Goal: Information Seeking & Learning: Learn about a topic

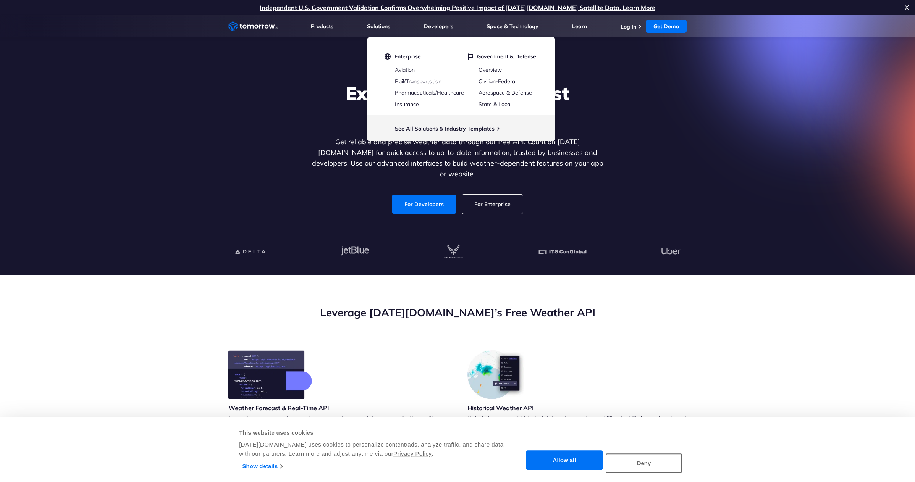
click at [637, 85] on div "Explore the World’s Best Weather API Get reliable and precise weather data thro…" at bounding box center [457, 148] width 470 height 162
click at [263, 61] on section "Explore the World’s Best Weather API Get reliable and precise weather data thro…" at bounding box center [457, 145] width 915 height 260
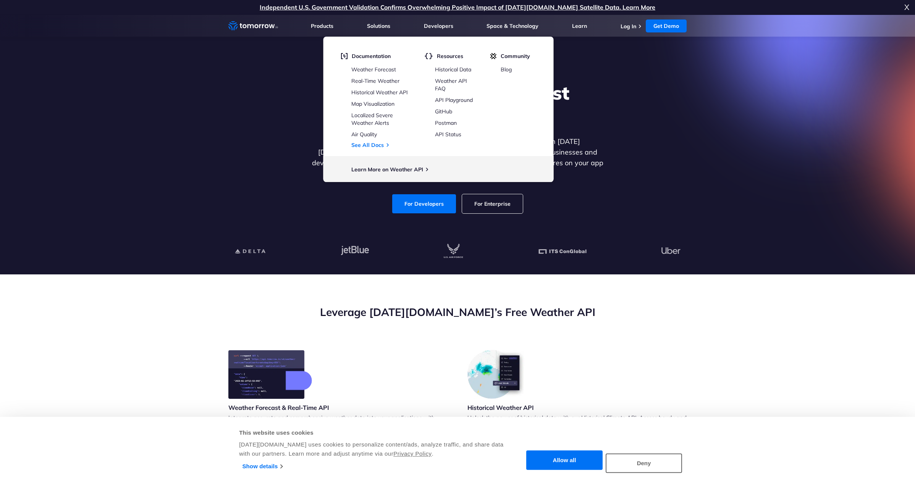
scroll to position [2, 0]
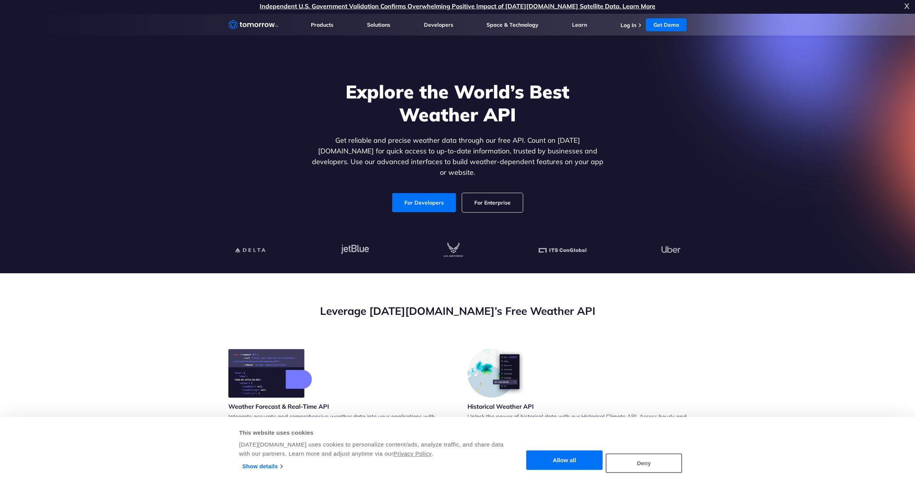
click at [362, 264] on div at bounding box center [457, 251] width 470 height 46
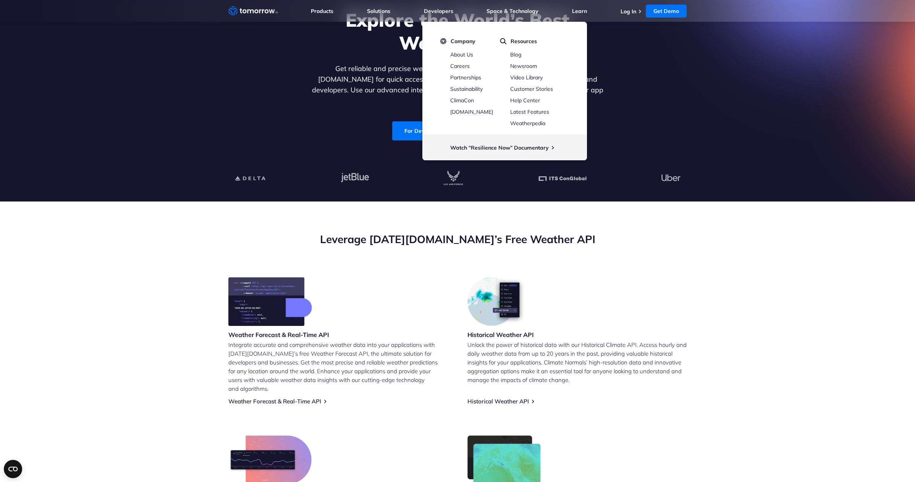
scroll to position [0, 0]
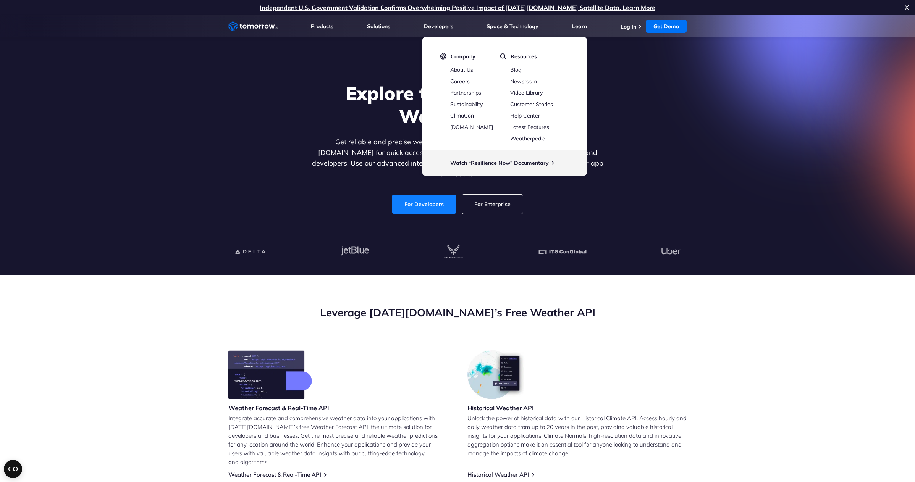
drag, startPoint x: 380, startPoint y: 203, endPoint x: 395, endPoint y: 202, distance: 15.0
click at [380, 203] on div "For Developers For Enterprise" at bounding box center [457, 204] width 295 height 19
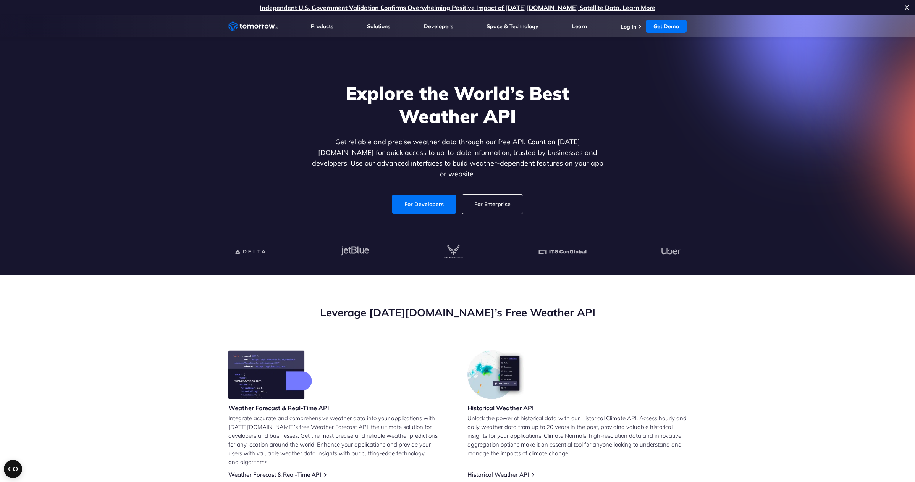
click at [386, 161] on p "Get reliable and precise weather data through our free API. Count on Tomorrow.i…" at bounding box center [457, 158] width 295 height 43
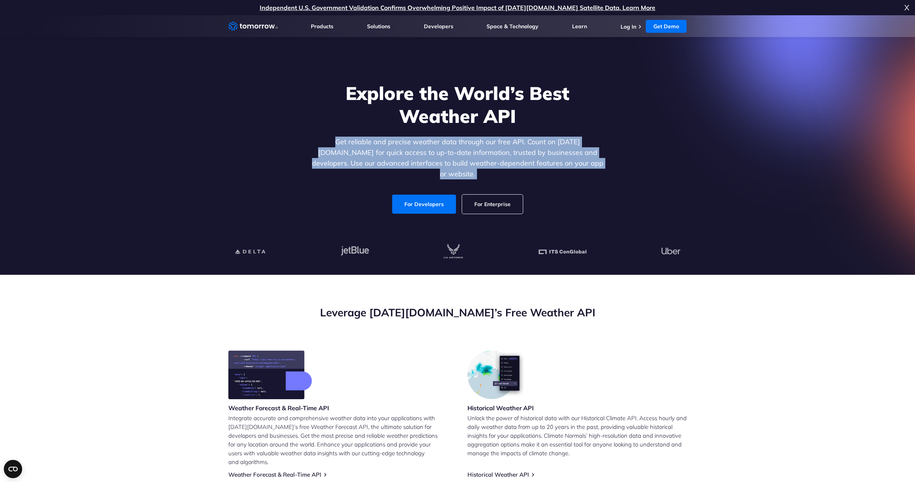
click at [386, 161] on p "Get reliable and precise weather data through our free API. Count on Tomorrow.i…" at bounding box center [457, 158] width 295 height 43
click at [407, 198] on link "For Developers" at bounding box center [424, 204] width 64 height 19
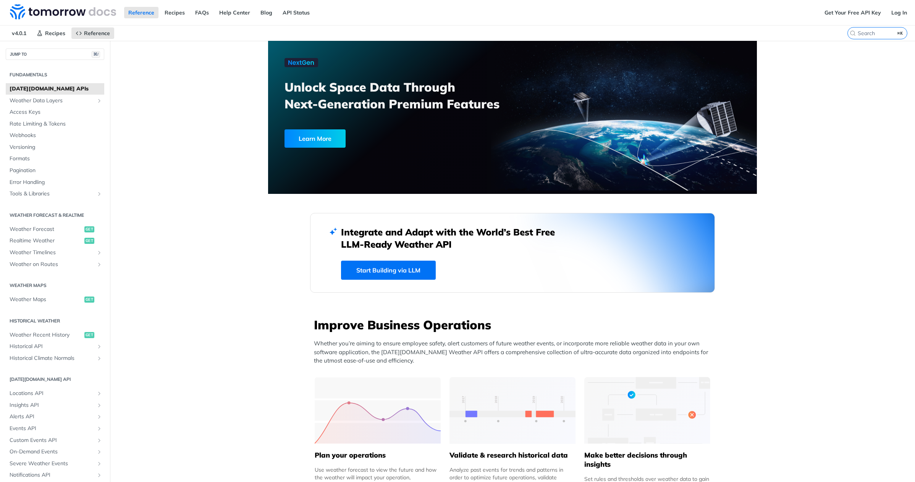
click at [315, 91] on h3 "Unlock Space Data Through Next-Generation Premium Features" at bounding box center [403, 96] width 236 height 34
click at [346, 102] on h3 "Unlock Space Data Through Next-Generation Premium Features" at bounding box center [403, 96] width 236 height 34
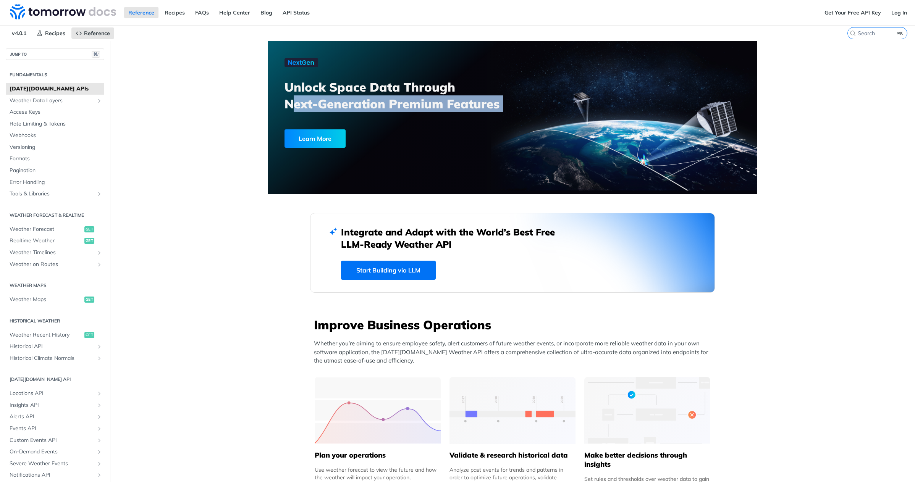
click at [346, 102] on h3 "Unlock Space Data Through Next-Generation Premium Features" at bounding box center [403, 96] width 236 height 34
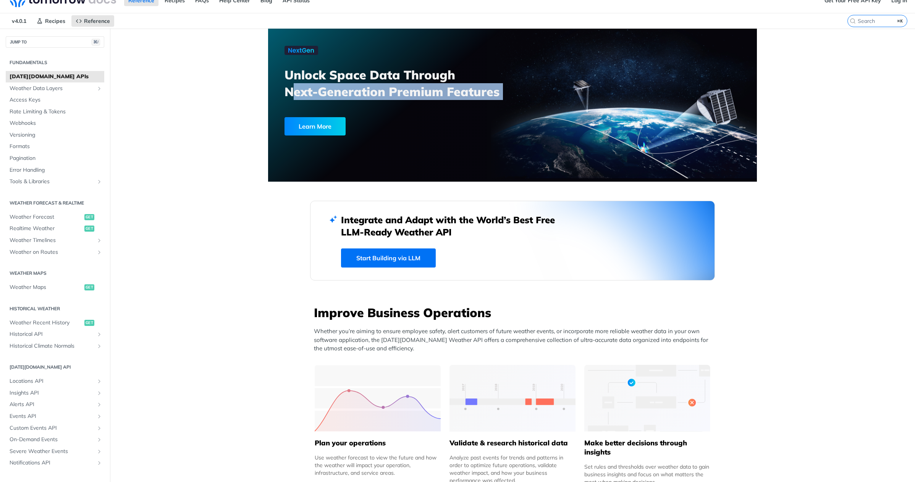
scroll to position [76, 0]
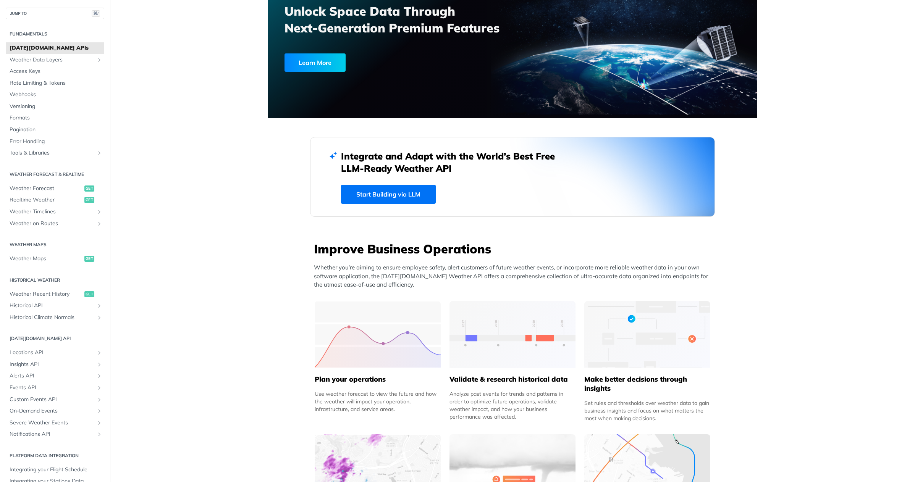
click at [368, 158] on h2 "Integrate and Adapt with the World’s Best Free LLM-Ready Weather API" at bounding box center [453, 162] width 225 height 24
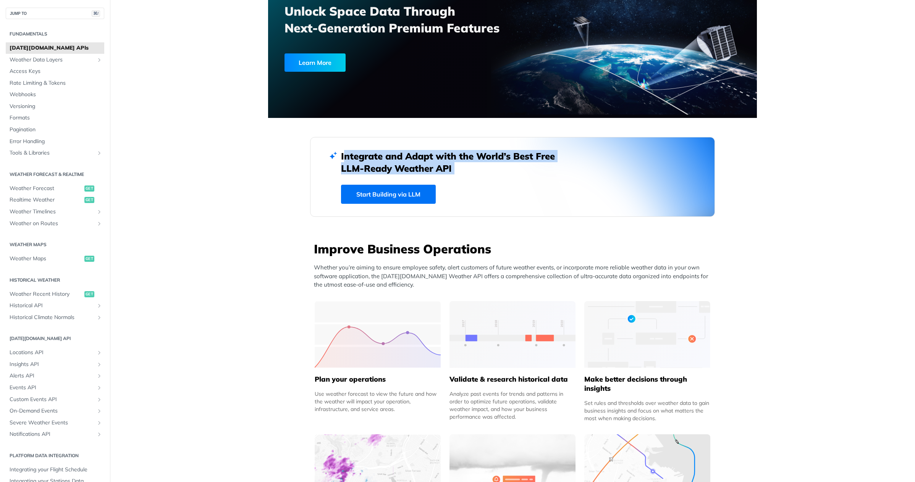
click at [368, 158] on h2 "Integrate and Adapt with the World’s Best Free LLM-Ready Weather API" at bounding box center [453, 162] width 225 height 24
click at [395, 165] on h2 "Integrate and Adapt with the World’s Best Free LLM-Ready Weather API" at bounding box center [453, 162] width 225 height 24
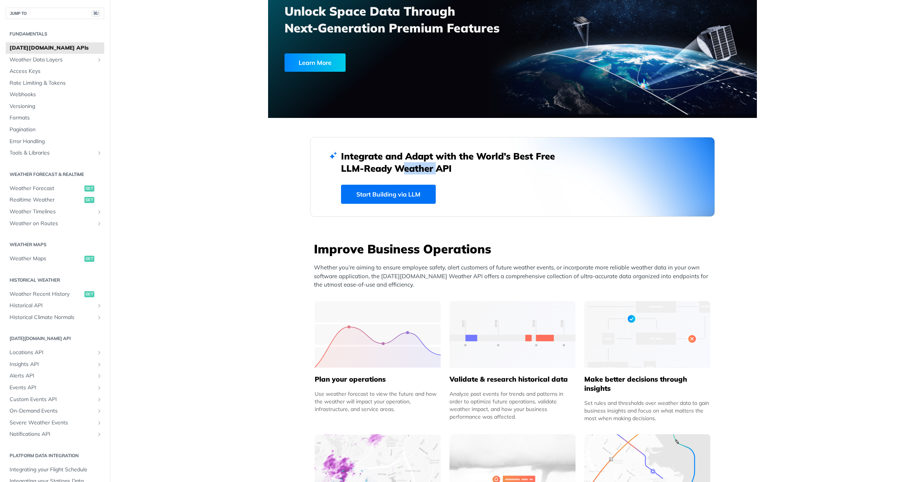
click at [395, 165] on h2 "Integrate and Adapt with the World’s Best Free LLM-Ready Weather API" at bounding box center [453, 162] width 225 height 24
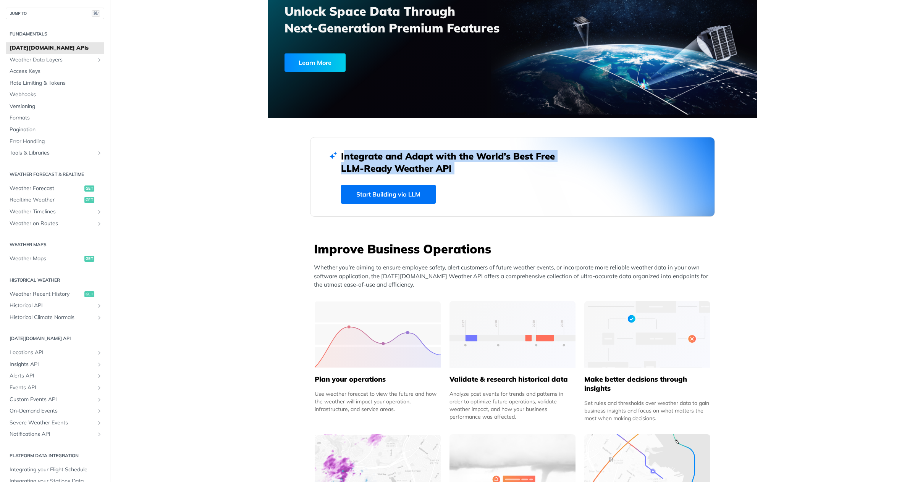
click at [395, 165] on h2 "Integrate and Adapt with the World’s Best Free LLM-Ready Weather API" at bounding box center [453, 162] width 225 height 24
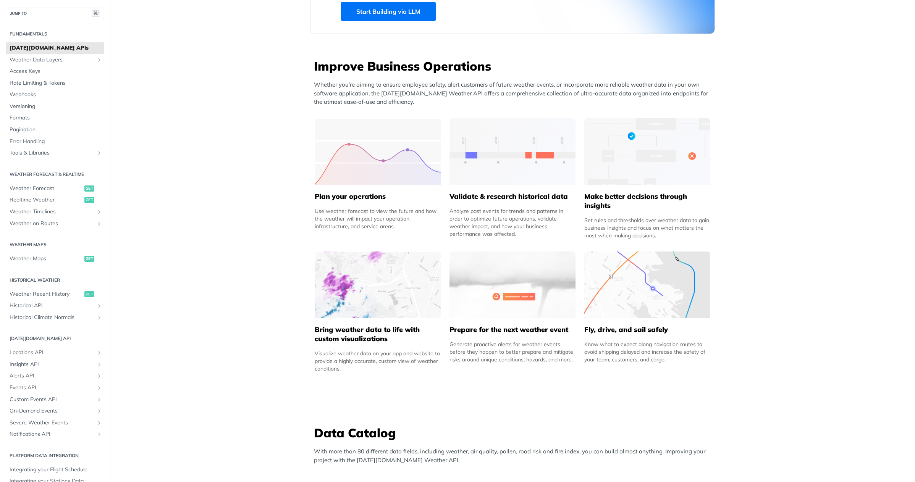
scroll to position [267, 0]
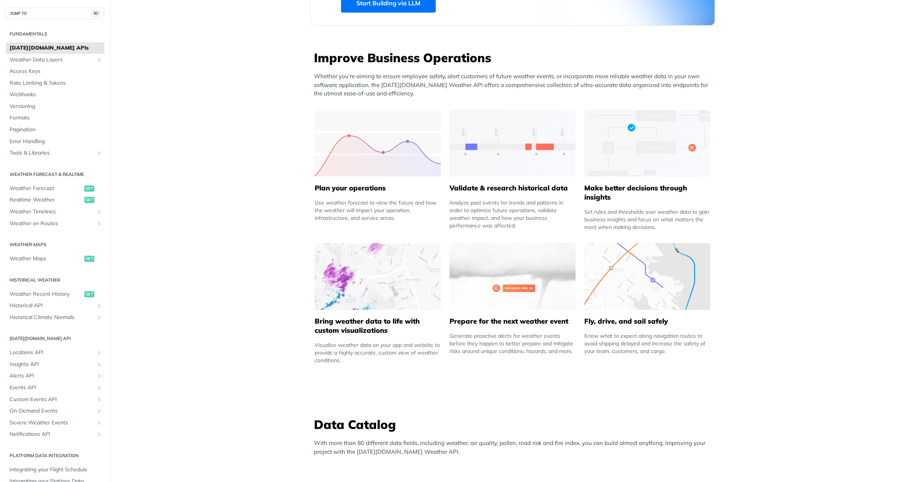
click at [507, 199] on div "Analyze past events for trends and patterns in order to optimize future operati…" at bounding box center [512, 214] width 126 height 31
click at [496, 213] on div "Analyze past events for trends and patterns in order to optimize future operati…" at bounding box center [512, 214] width 126 height 31
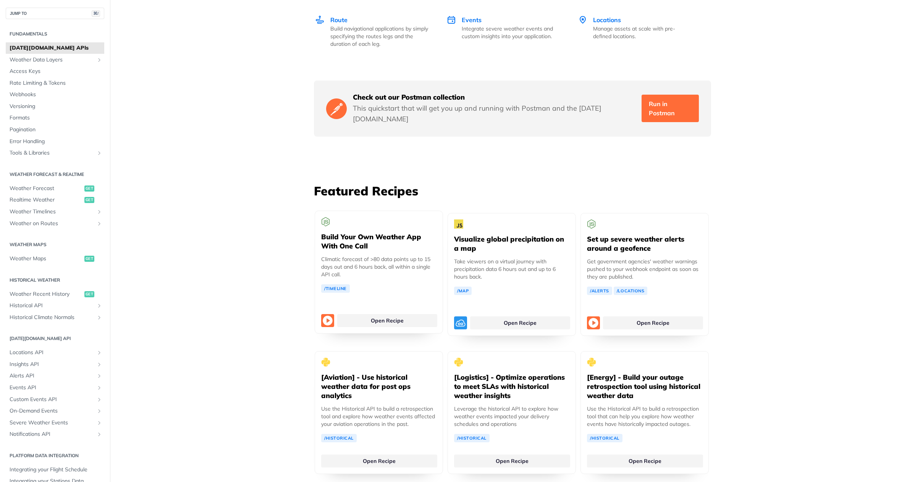
scroll to position [1250, 0]
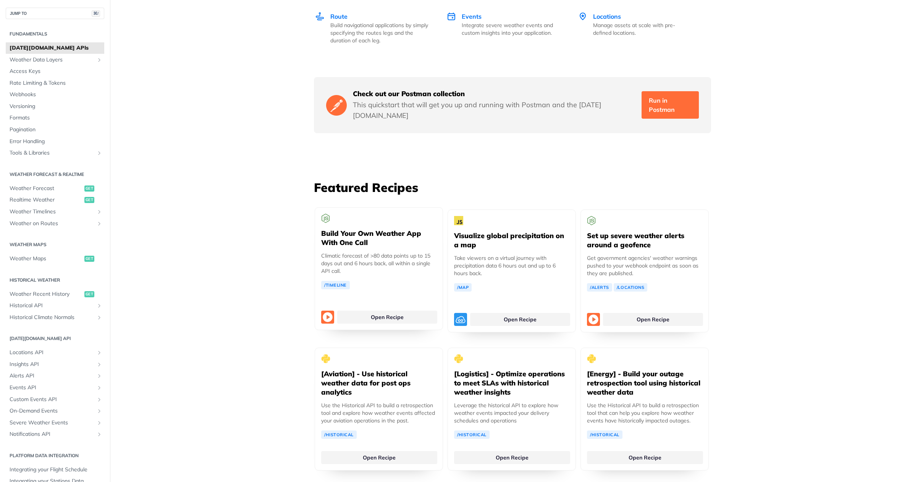
click at [360, 252] on p "Climatic forecast of >80 data points up to 15 days out and 6 hours back, all wi…" at bounding box center [378, 263] width 115 height 23
drag, startPoint x: 360, startPoint y: 245, endPoint x: 359, endPoint y: 239, distance: 5.7
click at [360, 252] on p "Climatic forecast of >80 data points up to 15 days out and 6 hours back, all wi…" at bounding box center [378, 263] width 115 height 23
click at [326, 179] on h3 "Featured Recipes" at bounding box center [512, 187] width 397 height 17
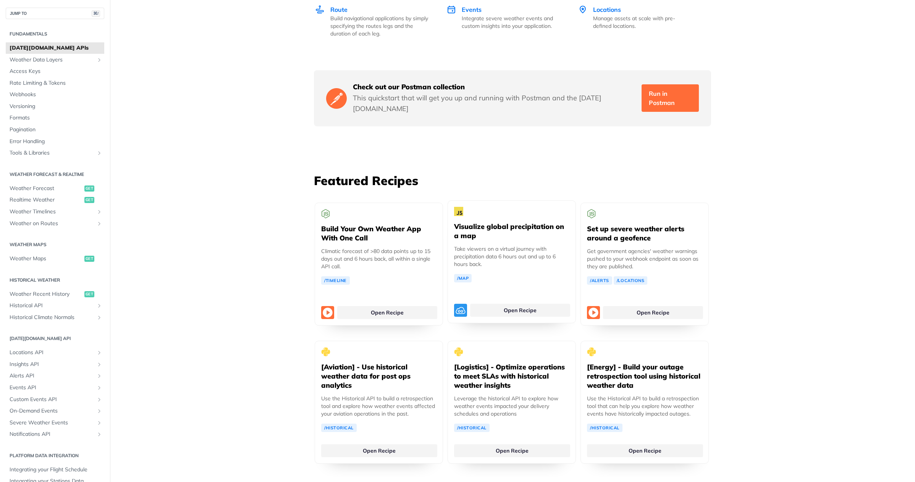
scroll to position [1266, 0]
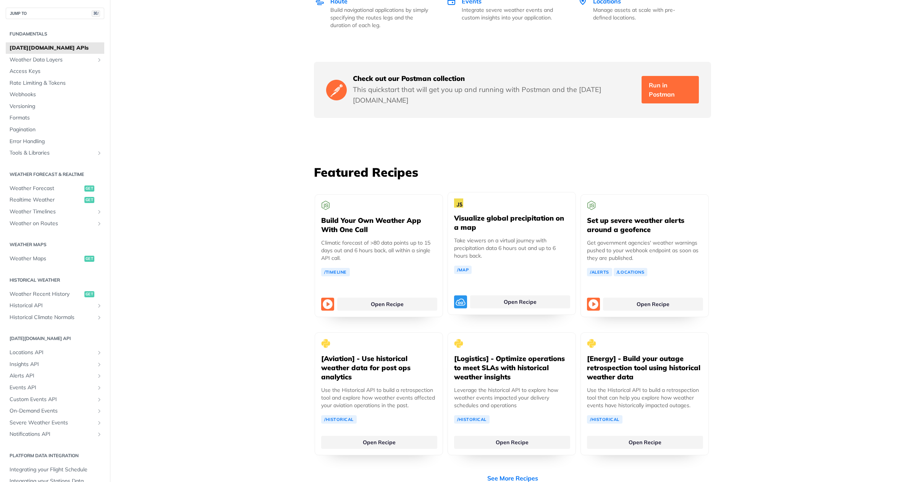
click at [491, 237] on p "Take viewers on a virtual journey with precipitation data 6 hours out and up to…" at bounding box center [511, 248] width 115 height 23
drag, startPoint x: 491, startPoint y: 226, endPoint x: 504, endPoint y: 221, distance: 14.3
click at [491, 237] on p "Take viewers on a virtual journey with precipitation data 6 hours out and up to…" at bounding box center [511, 248] width 115 height 23
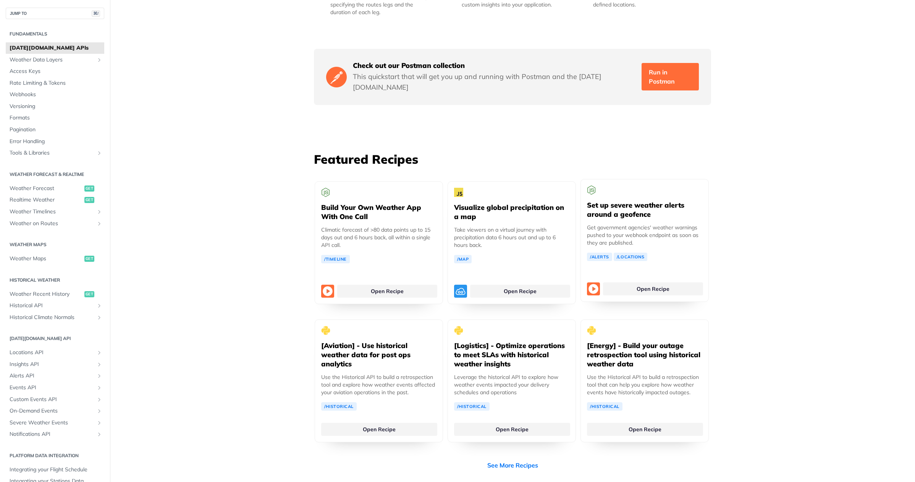
click at [630, 224] on p "Get government agencies' weather warnings pushed to your webhook endpoint as so…" at bounding box center [644, 235] width 115 height 23
click at [636, 224] on p "Get government agencies' weather warnings pushed to your webhook endpoint as so…" at bounding box center [644, 235] width 115 height 23
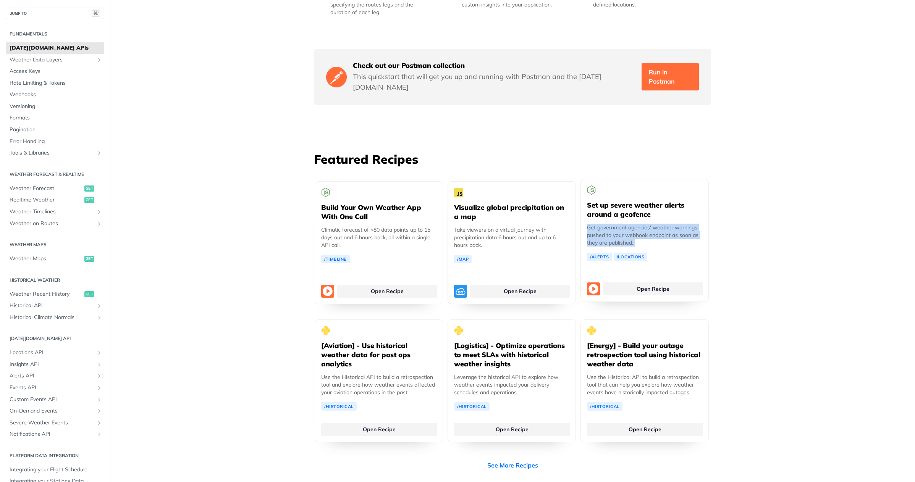
click at [636, 224] on p "Get government agencies' weather warnings pushed to your webhook endpoint as so…" at bounding box center [644, 235] width 115 height 23
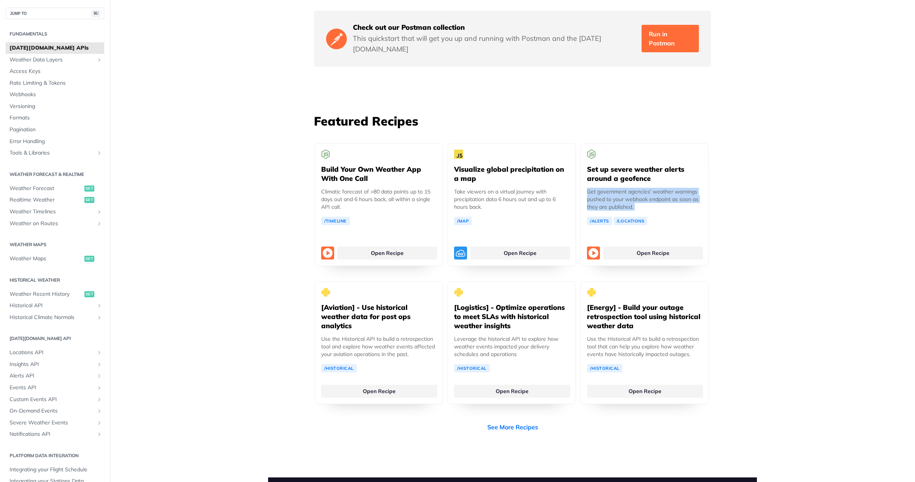
scroll to position [1349, 0]
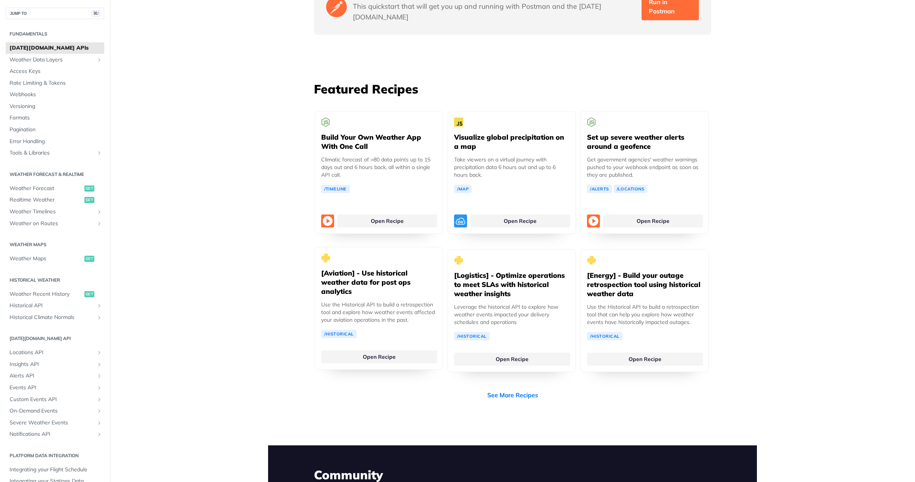
click at [359, 269] on h5 "[Aviation] - Use historical weather data for post ops analytics" at bounding box center [378, 282] width 115 height 27
click at [360, 269] on h5 "[Aviation] - Use historical weather data for post ops analytics" at bounding box center [378, 282] width 115 height 27
click at [376, 301] on p "Use the Historical API to build a retrospection tool and explore how weather ev…" at bounding box center [378, 312] width 115 height 23
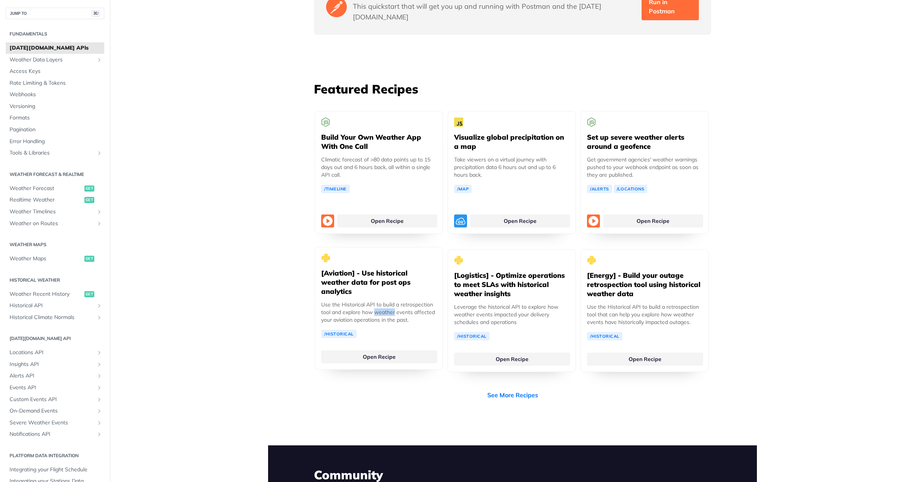
click at [376, 301] on p "Use the Historical API to build a retrospection tool and explore how weather ev…" at bounding box center [378, 312] width 115 height 23
click at [498, 272] on h5 "[Logistics] - Optimize operations to meet SLAs with historical weather insights" at bounding box center [511, 282] width 115 height 27
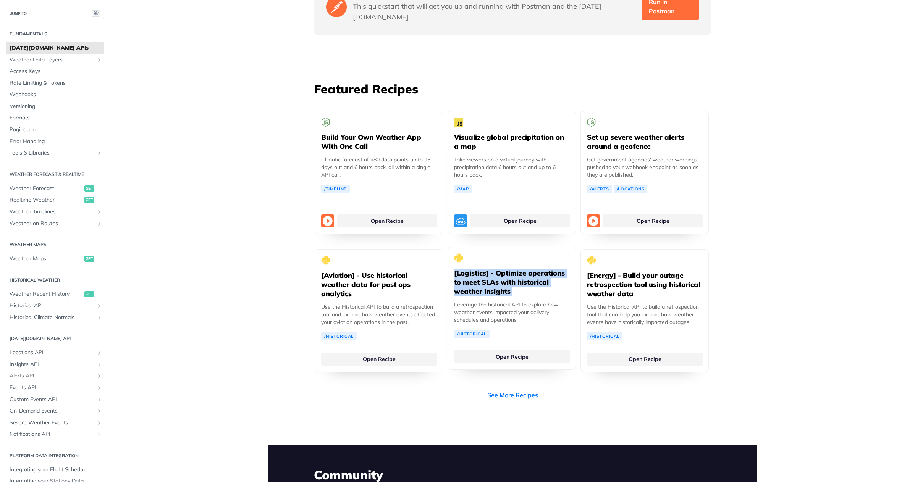
click at [500, 269] on h5 "[Logistics] - Optimize operations to meet SLAs with historical weather insights" at bounding box center [511, 282] width 115 height 27
click at [501, 269] on h5 "[Logistics] - Optimize operations to meet SLAs with historical weather insights" at bounding box center [511, 282] width 115 height 27
click at [508, 274] on h5 "[Logistics] - Optimize operations to meet SLAs with historical weather insights" at bounding box center [511, 282] width 115 height 27
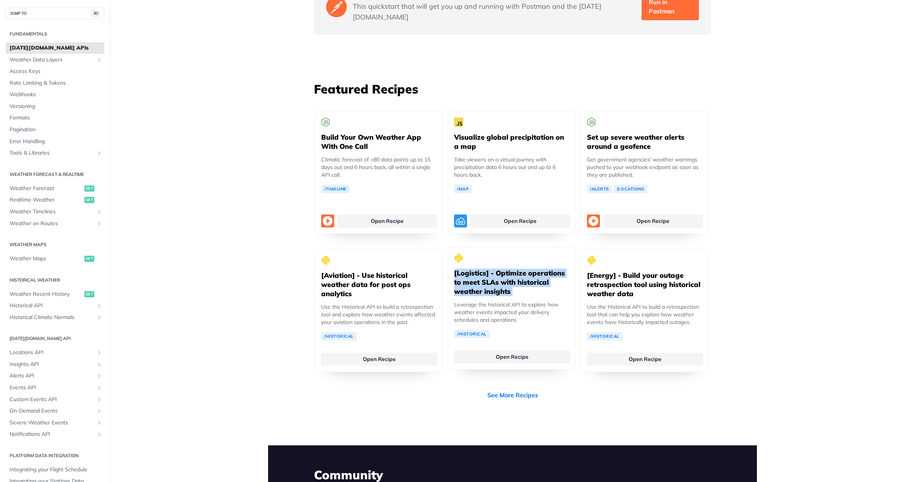
click at [508, 274] on h5 "[Logistics] - Optimize operations to meet SLAs with historical weather insights" at bounding box center [511, 282] width 115 height 27
click at [508, 273] on h5 "[Logistics] - Optimize operations to meet SLAs with historical weather insights" at bounding box center [511, 282] width 115 height 27
click at [517, 273] on h5 "[Logistics] - Optimize operations to meet SLAs with historical weather insights" at bounding box center [511, 282] width 115 height 27
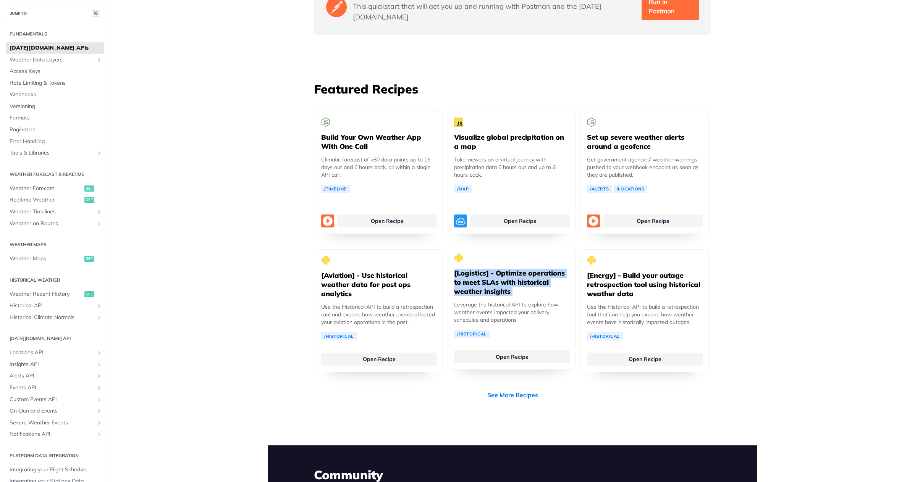
click at [517, 273] on h5 "[Logistics] - Optimize operations to meet SLAs with historical weather insights" at bounding box center [511, 282] width 115 height 27
click at [633, 301] on p "Use the Historical API to build a retrospection tool that can help you explore …" at bounding box center [644, 312] width 115 height 23
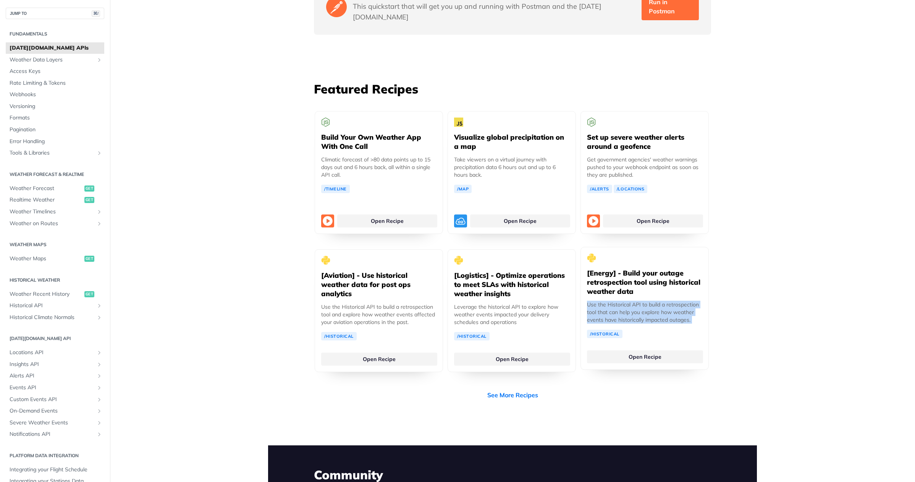
click at [633, 301] on p "Use the Historical API to build a retrospection tool that can help you explore …" at bounding box center [644, 312] width 115 height 23
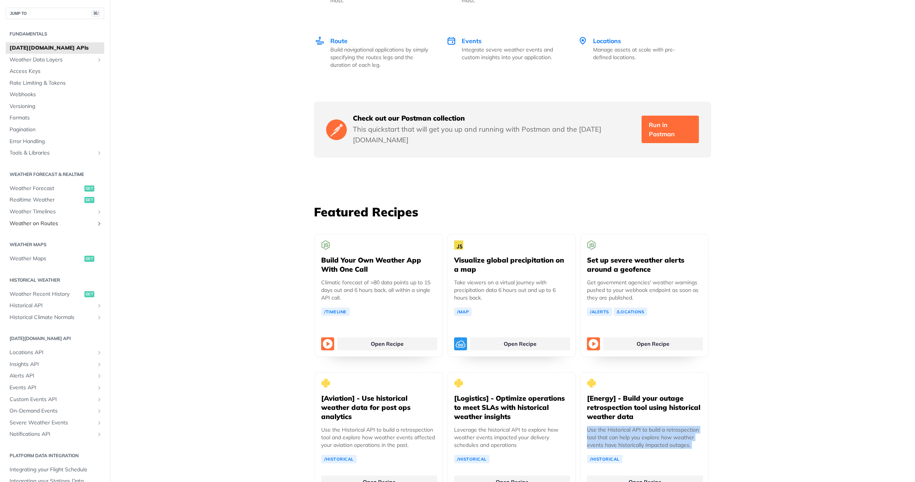
scroll to position [1169, 0]
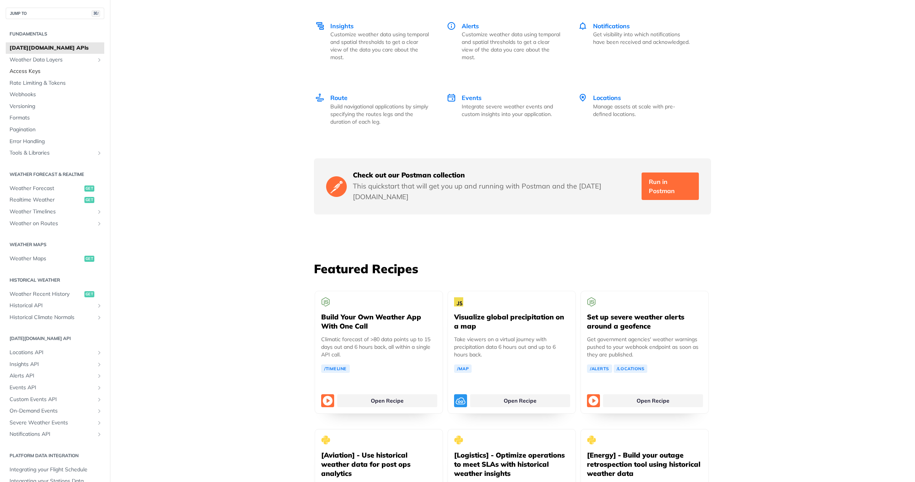
click at [39, 73] on span "Access Keys" at bounding box center [56, 72] width 93 height 8
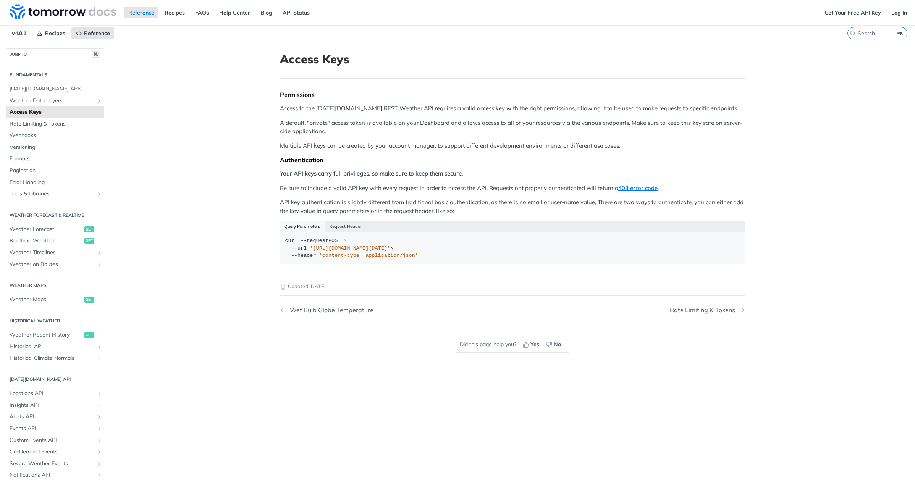
click at [318, 113] on div "Permissions Access to the [DATE][DOMAIN_NAME] REST Weather API requires a valid…" at bounding box center [512, 180] width 465 height 179
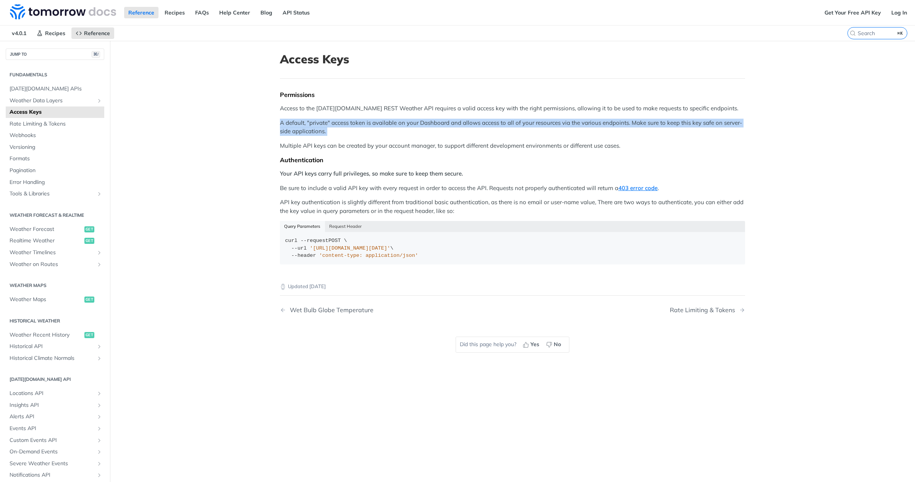
click at [318, 113] on div "Permissions Access to the [DATE][DOMAIN_NAME] REST Weather API requires a valid…" at bounding box center [512, 180] width 465 height 179
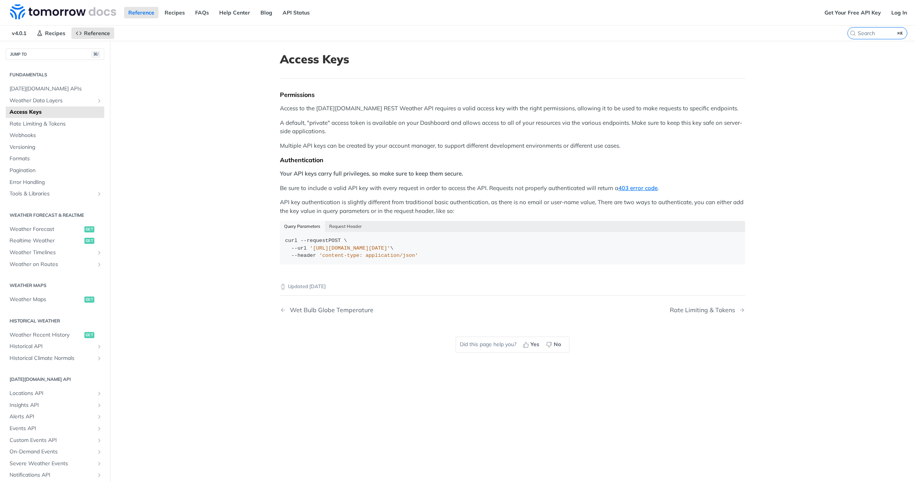
click at [327, 109] on p "Access to the [DATE][DOMAIN_NAME] REST Weather API requires a valid access key …" at bounding box center [512, 108] width 465 height 9
click at [389, 110] on p "Access to the [DATE][DOMAIN_NAME] REST Weather API requires a valid access key …" at bounding box center [512, 108] width 465 height 9
drag, startPoint x: 385, startPoint y: 109, endPoint x: 430, endPoint y: 111, distance: 45.1
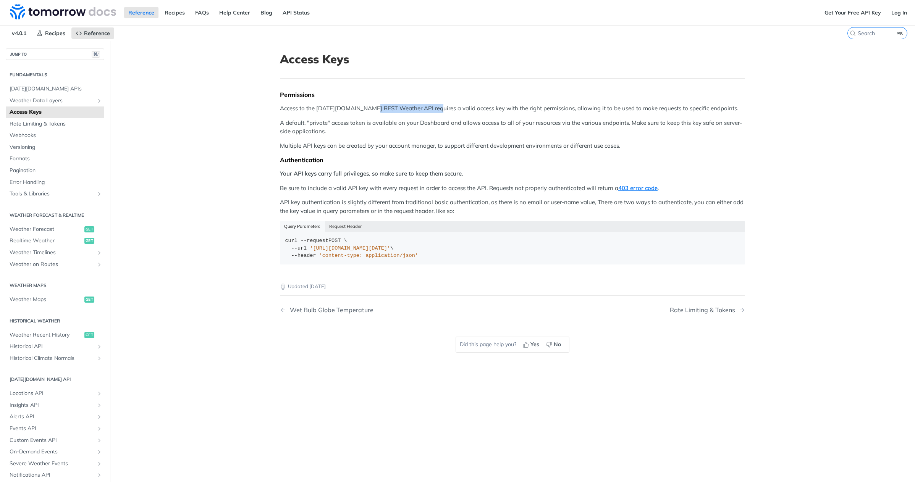
click at [430, 111] on p "Access to the [DATE][DOMAIN_NAME] REST Weather API requires a valid access key …" at bounding box center [512, 108] width 465 height 9
drag, startPoint x: 430, startPoint y: 111, endPoint x: 465, endPoint y: 112, distance: 34.8
click at [431, 111] on p "Access to the [DATE][DOMAIN_NAME] REST Weather API requires a valid access key …" at bounding box center [512, 108] width 465 height 9
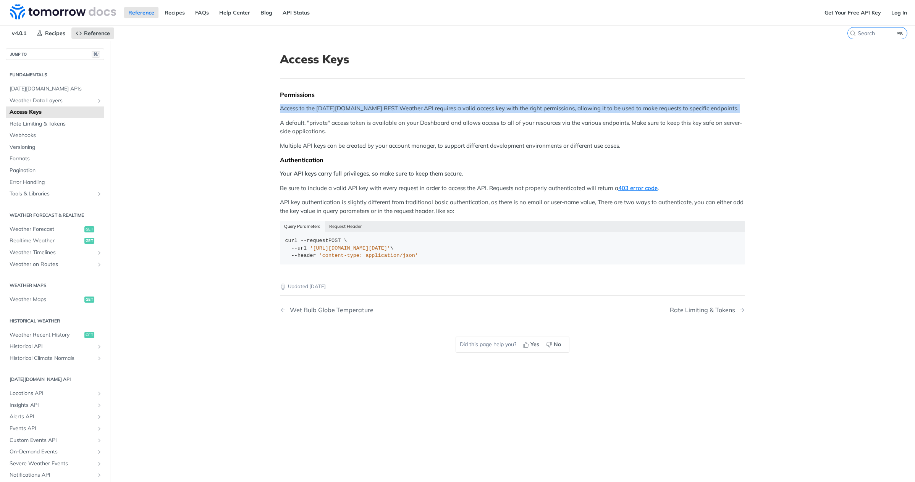
click at [477, 112] on p "Access to the [DATE][DOMAIN_NAME] REST Weather API requires a valid access key …" at bounding box center [512, 108] width 465 height 9
drag, startPoint x: 477, startPoint y: 112, endPoint x: 523, endPoint y: 113, distance: 45.5
click at [478, 112] on p "Access to the [DATE][DOMAIN_NAME] REST Weather API requires a valid access key …" at bounding box center [512, 108] width 465 height 9
click at [538, 115] on div "Permissions Access to the [DATE][DOMAIN_NAME] REST Weather API requires a valid…" at bounding box center [512, 180] width 465 height 179
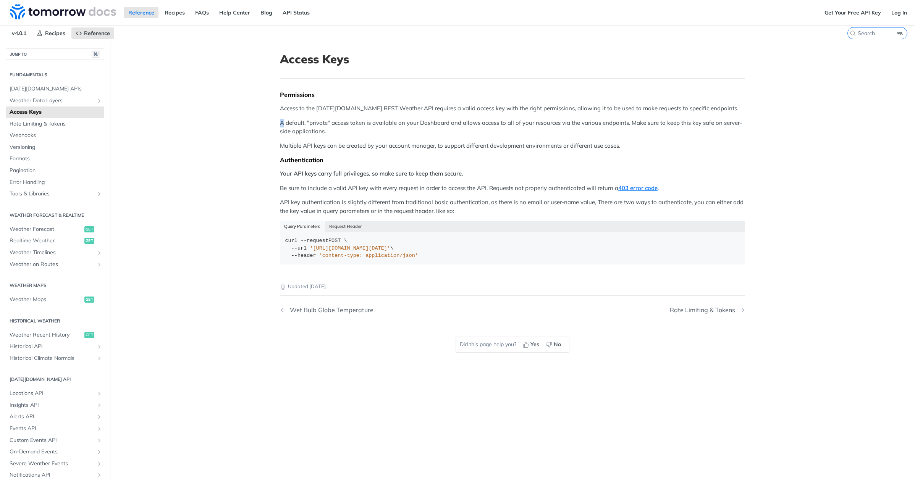
click at [538, 115] on div "Permissions Access to the [DATE][DOMAIN_NAME] REST Weather API requires a valid…" at bounding box center [512, 180] width 465 height 179
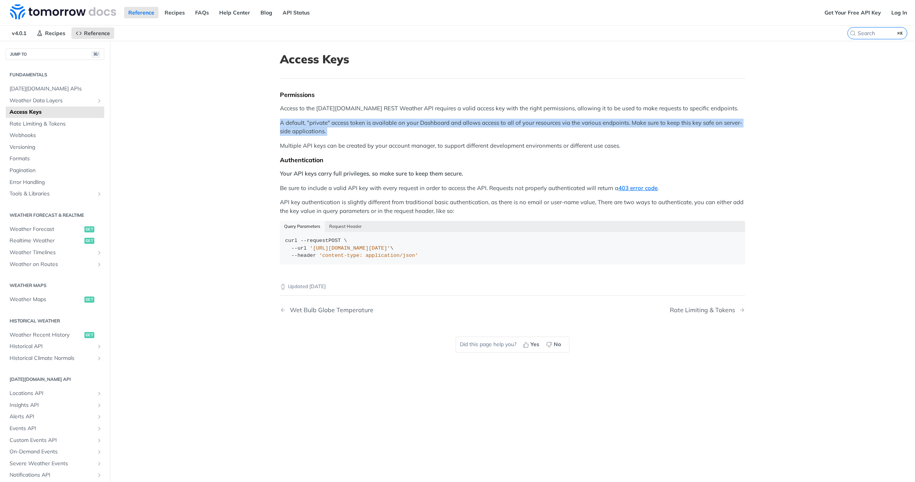
click at [538, 115] on div "Permissions Access to the [DATE][DOMAIN_NAME] REST Weather API requires a valid…" at bounding box center [512, 180] width 465 height 179
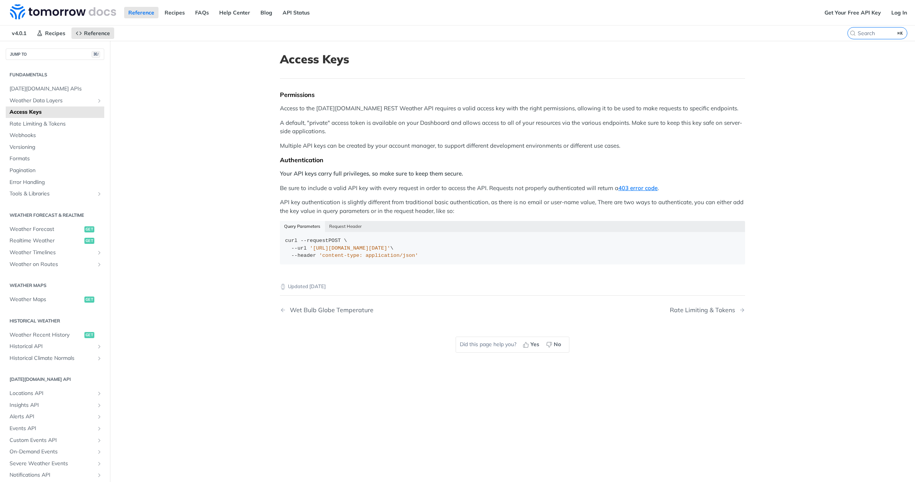
click at [572, 110] on p "Access to the [DATE][DOMAIN_NAME] REST Weather API requires a valid access key …" at bounding box center [512, 108] width 465 height 9
drag, startPoint x: 572, startPoint y: 110, endPoint x: 593, endPoint y: 113, distance: 21.6
click at [573, 110] on p "Access to the [DATE][DOMAIN_NAME] REST Weather API requires a valid access key …" at bounding box center [512, 108] width 465 height 9
click at [598, 113] on div "Permissions Access to the [DATE][DOMAIN_NAME] REST Weather API requires a valid…" at bounding box center [512, 180] width 465 height 179
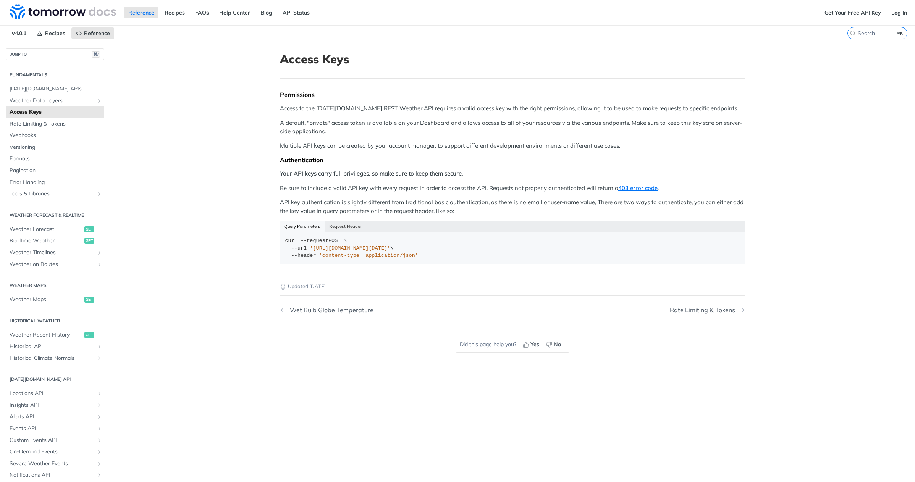
click at [573, 107] on p "Access to the [DATE][DOMAIN_NAME] REST Weather API requires a valid access key …" at bounding box center [512, 108] width 465 height 9
click at [297, 126] on p "A default, "private" access token is available on your Dashboard and allows acc…" at bounding box center [512, 127] width 465 height 17
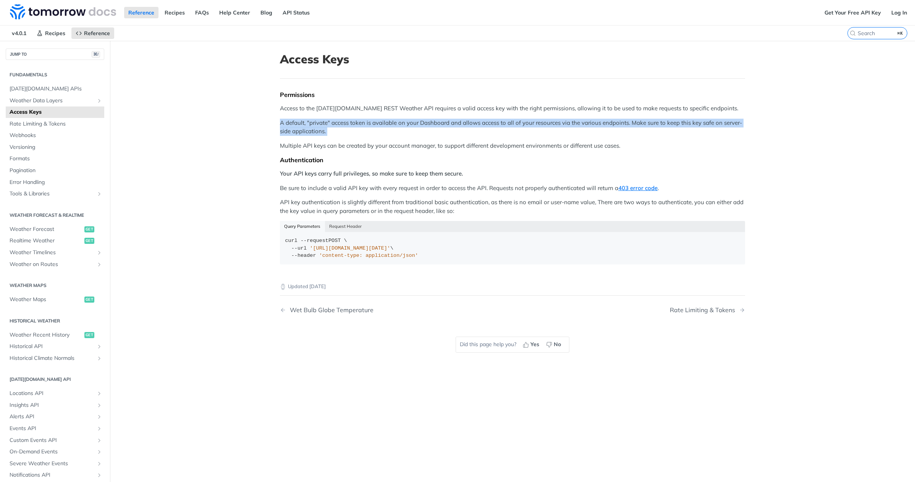
click at [297, 126] on p "A default, "private" access token is available on your Dashboard and allows acc…" at bounding box center [512, 127] width 465 height 17
click at [306, 127] on p "A default, "private" access token is available on your Dashboard and allows acc…" at bounding box center [512, 127] width 465 height 17
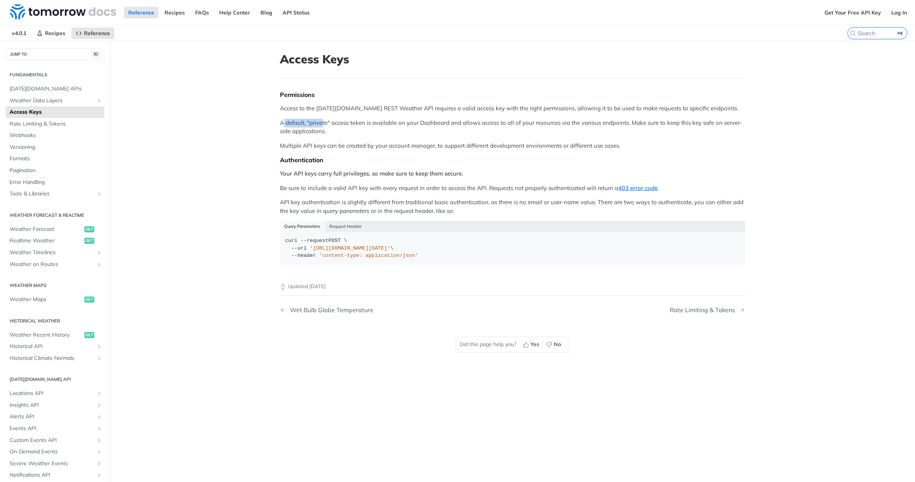
drag, startPoint x: 282, startPoint y: 124, endPoint x: 322, endPoint y: 124, distance: 40.1
click at [322, 124] on p "A default, "private" access token is available on your Dashboard and allows acc…" at bounding box center [512, 127] width 465 height 17
click at [348, 124] on p "A default, "private" access token is available on your Dashboard and allows acc…" at bounding box center [512, 127] width 465 height 17
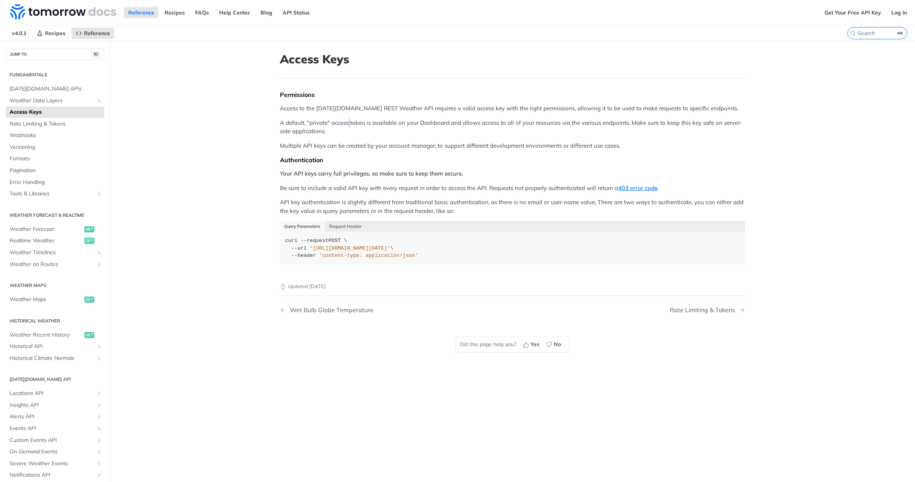
click at [348, 124] on p "A default, "private" access token is available on your Dashboard and allows acc…" at bounding box center [512, 127] width 465 height 17
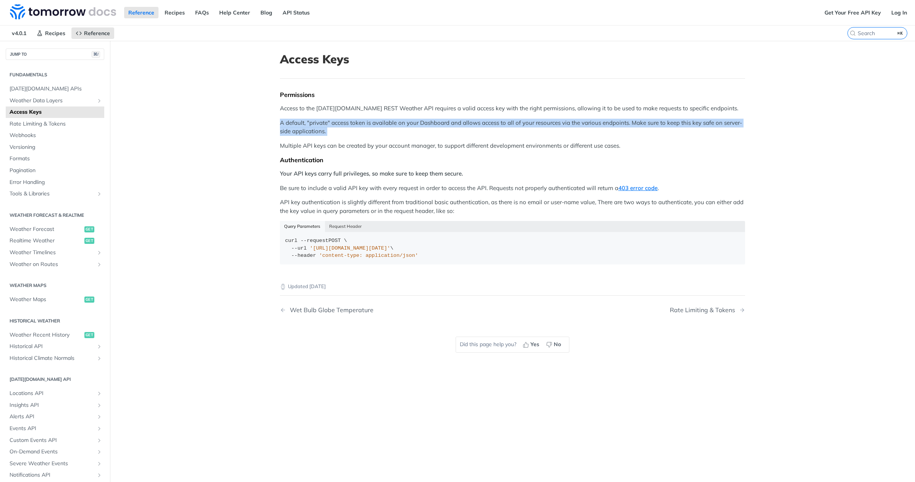
drag, startPoint x: 348, startPoint y: 124, endPoint x: 375, endPoint y: 126, distance: 26.8
click at [349, 124] on p "A default, "private" access token is available on your Dashboard and allows acc…" at bounding box center [512, 127] width 465 height 17
click at [376, 126] on p "A default, "private" access token is available on your Dashboard and allows acc…" at bounding box center [512, 127] width 465 height 17
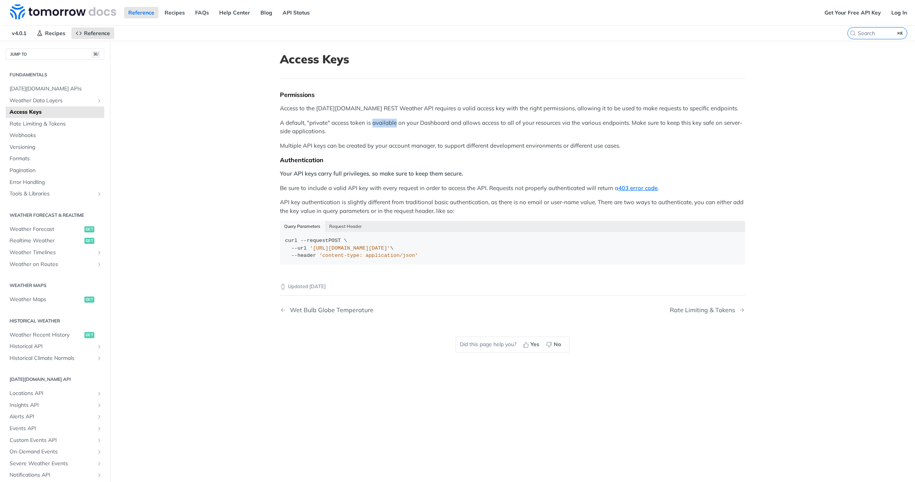
click at [376, 126] on p "A default, "private" access token is available on your Dashboard and allows acc…" at bounding box center [512, 127] width 465 height 17
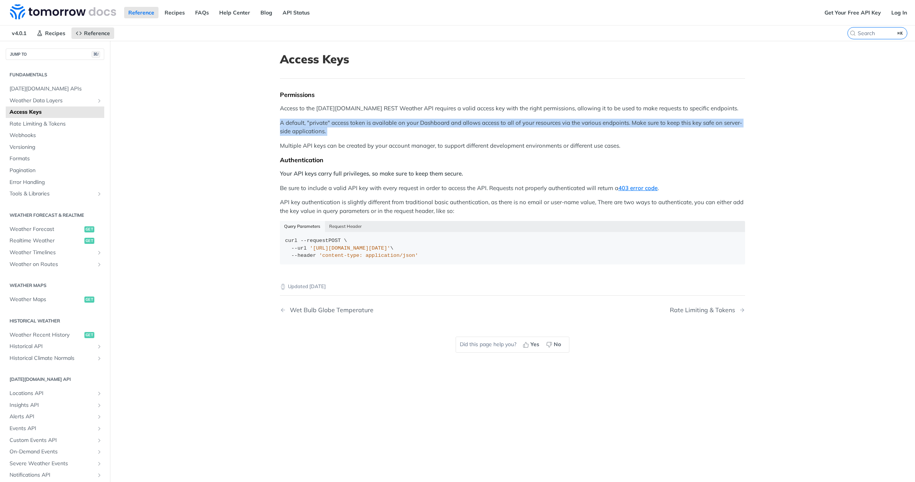
drag, startPoint x: 376, startPoint y: 126, endPoint x: 391, endPoint y: 127, distance: 15.7
click at [377, 126] on p "A default, "private" access token is available on your Dashboard and allows acc…" at bounding box center [512, 127] width 465 height 17
click at [402, 128] on p "A default, "private" access token is available on your Dashboard and allows acc…" at bounding box center [512, 127] width 465 height 17
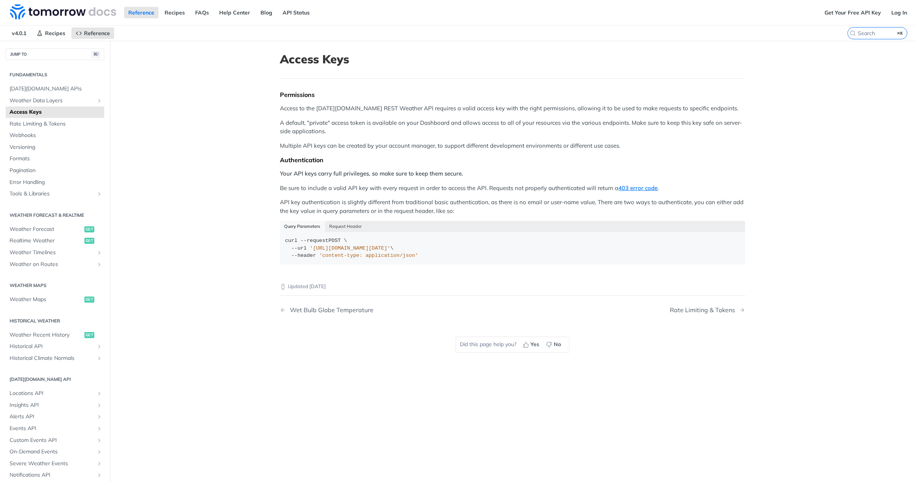
click at [402, 128] on p "A default, "private" access token is available on your Dashboard and allows acc…" at bounding box center [512, 127] width 465 height 17
drag, startPoint x: 406, startPoint y: 126, endPoint x: 460, endPoint y: 126, distance: 53.9
click at [460, 126] on p "A default, "private" access token is available on your Dashboard and allows acc…" at bounding box center [512, 127] width 465 height 17
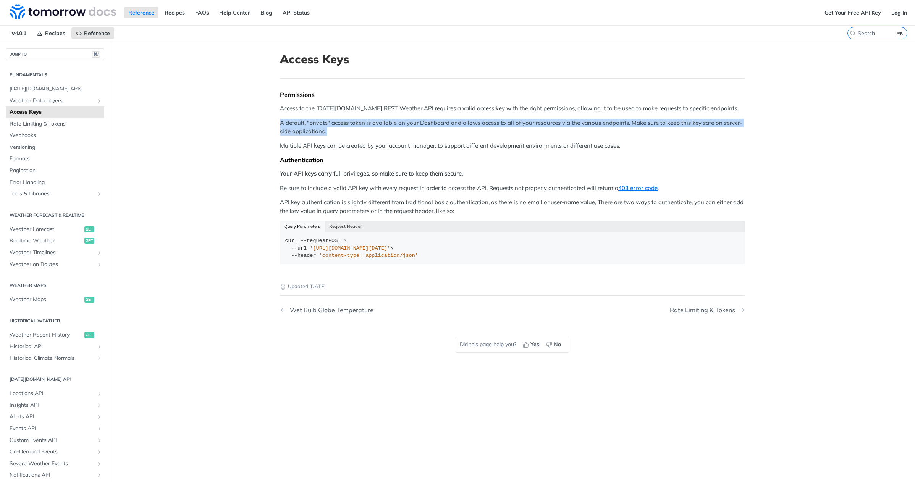
click at [460, 126] on p "A default, "private" access token is available on your Dashboard and allows acc…" at bounding box center [512, 127] width 465 height 17
click at [466, 124] on p "A default, "private" access token is available on your Dashboard and allows acc…" at bounding box center [512, 127] width 465 height 17
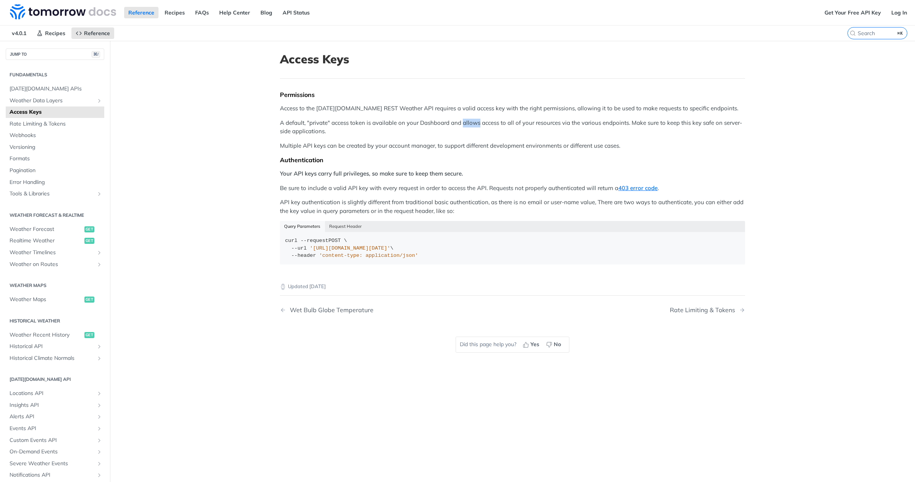
click at [466, 124] on p "A default, "private" access token is available on your Dashboard and allows acc…" at bounding box center [512, 127] width 465 height 17
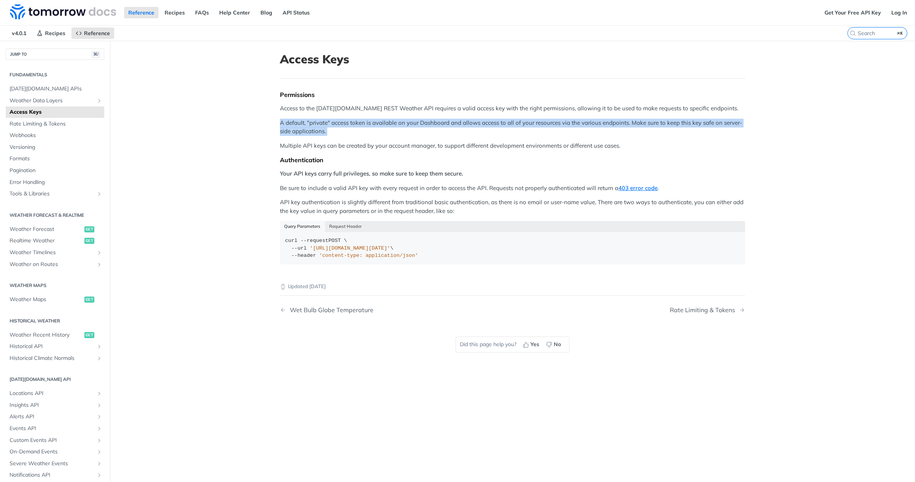
click at [466, 124] on p "A default, "private" access token is available on your Dashboard and allows acc…" at bounding box center [512, 127] width 465 height 17
click at [530, 129] on p "A default, "private" access token is available on your Dashboard and allows acc…" at bounding box center [512, 127] width 465 height 17
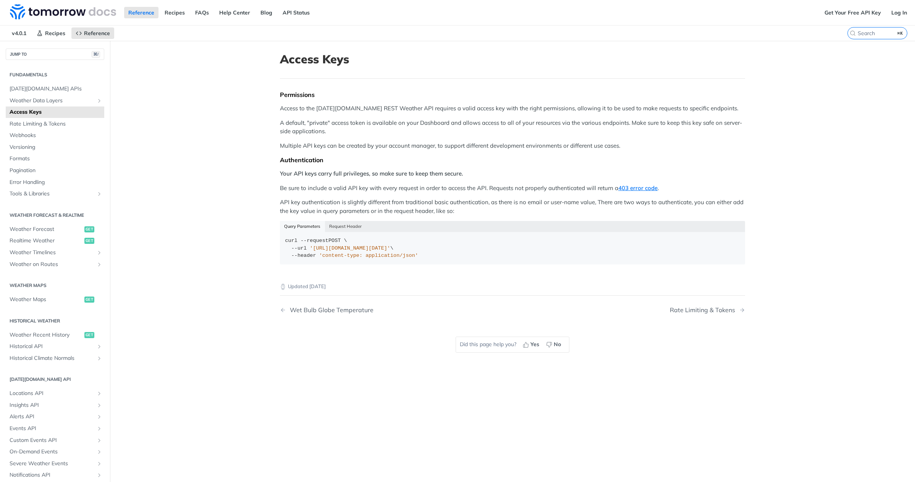
click at [530, 129] on p "A default, "private" access token is available on your Dashboard and allows acc…" at bounding box center [512, 127] width 465 height 17
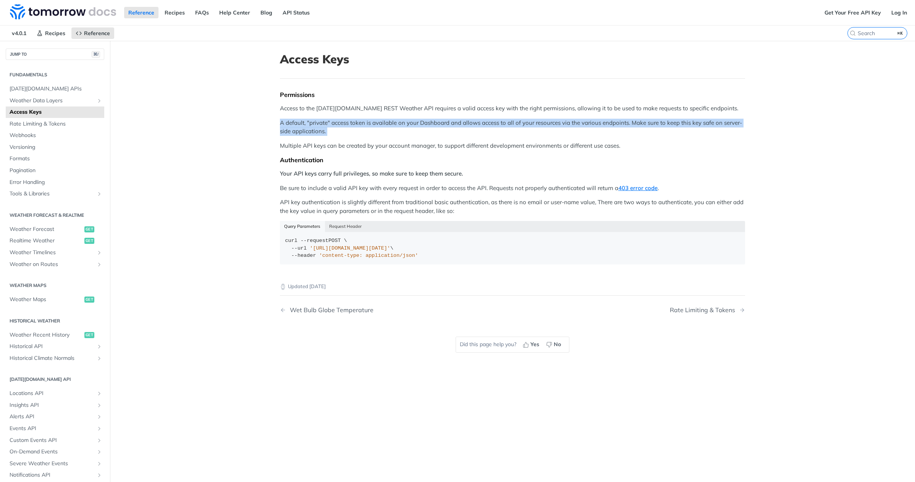
click at [530, 129] on p "A default, "private" access token is available on your Dashboard and allows acc…" at bounding box center [512, 127] width 465 height 17
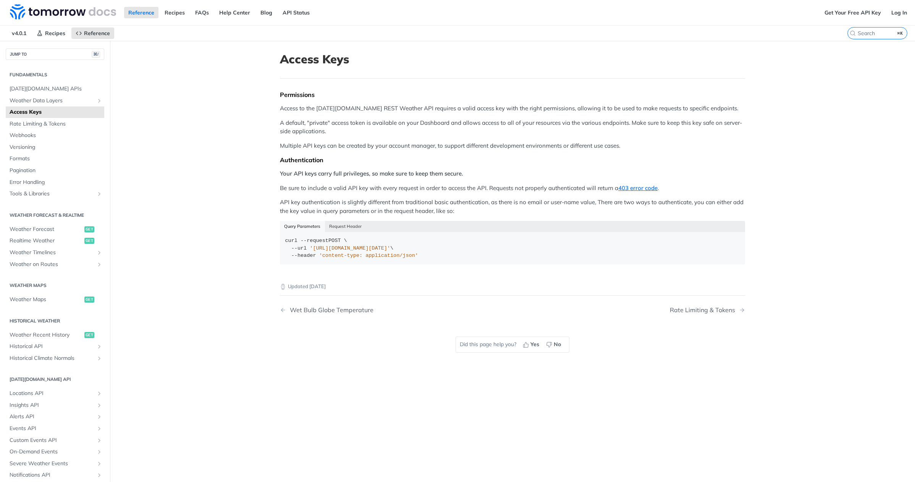
click at [380, 149] on p "Multiple API keys can be created by your account manager, to support different …" at bounding box center [512, 146] width 465 height 9
click at [381, 149] on p "Multiple API keys can be created by your account manager, to support different …" at bounding box center [512, 146] width 465 height 9
click at [333, 169] on div "Permissions Access to the [DATE][DOMAIN_NAME] REST Weather API requires a valid…" at bounding box center [512, 180] width 465 height 179
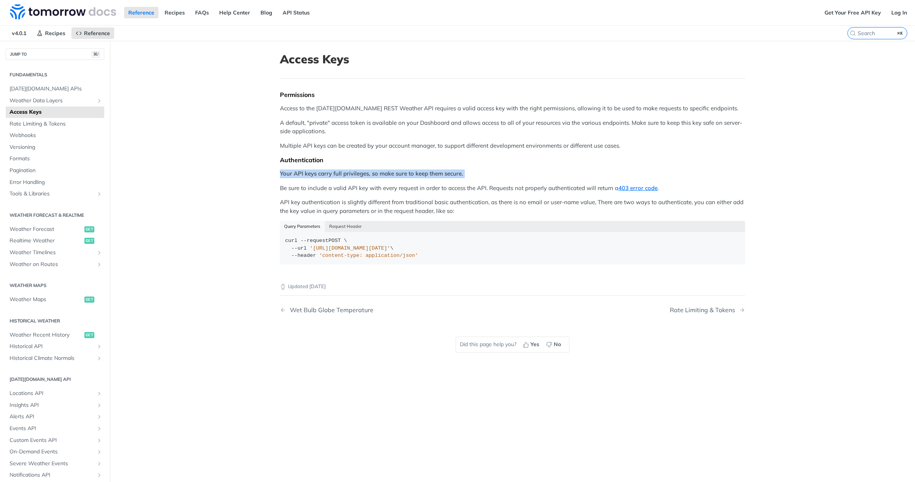
click at [333, 169] on div "Permissions Access to the [DATE][DOMAIN_NAME] REST Weather API requires a valid…" at bounding box center [512, 180] width 465 height 179
click at [375, 178] on p "Your API keys carry full privileges, so make sure to keep them secure." at bounding box center [512, 174] width 465 height 9
click at [382, 174] on strong "Your API keys carry full privileges, so make sure to keep them secure." at bounding box center [371, 173] width 183 height 7
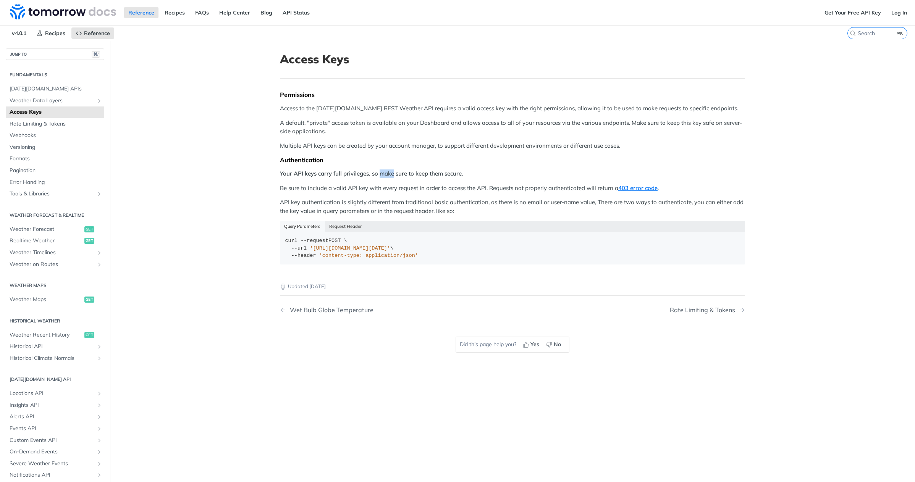
click at [382, 174] on strong "Your API keys carry full privileges, so make sure to keep them secure." at bounding box center [371, 173] width 183 height 7
drag, startPoint x: 382, startPoint y: 174, endPoint x: 408, endPoint y: 175, distance: 26.4
click at [382, 174] on strong "Your API keys carry full privileges, so make sure to keep them secure." at bounding box center [371, 173] width 183 height 7
click at [411, 175] on strong "Your API keys carry full privileges, so make sure to keep them secure." at bounding box center [371, 173] width 183 height 7
drag, startPoint x: 367, startPoint y: 175, endPoint x: 428, endPoint y: 174, distance: 61.5
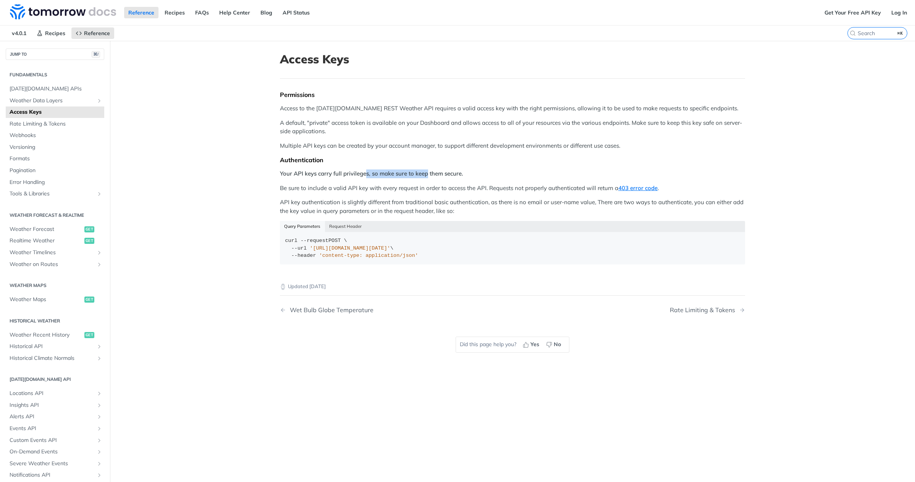
click at [428, 174] on strong "Your API keys carry full privileges, so make sure to keep them secure." at bounding box center [371, 173] width 183 height 7
click at [452, 189] on p "Be sure to include a valid API key with every request in order to access the AP…" at bounding box center [512, 188] width 465 height 9
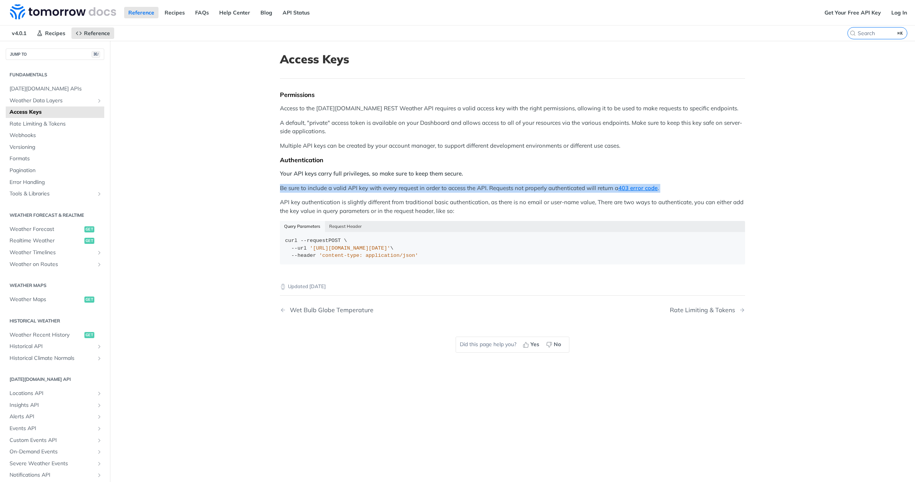
click at [451, 189] on p "Be sure to include a valid API key with every request in order to access the AP…" at bounding box center [512, 188] width 465 height 9
drag, startPoint x: 320, startPoint y: 196, endPoint x: 312, endPoint y: 195, distance: 7.7
click at [320, 196] on div "Permissions Access to the [DATE][DOMAIN_NAME] REST Weather API requires a valid…" at bounding box center [512, 180] width 465 height 179
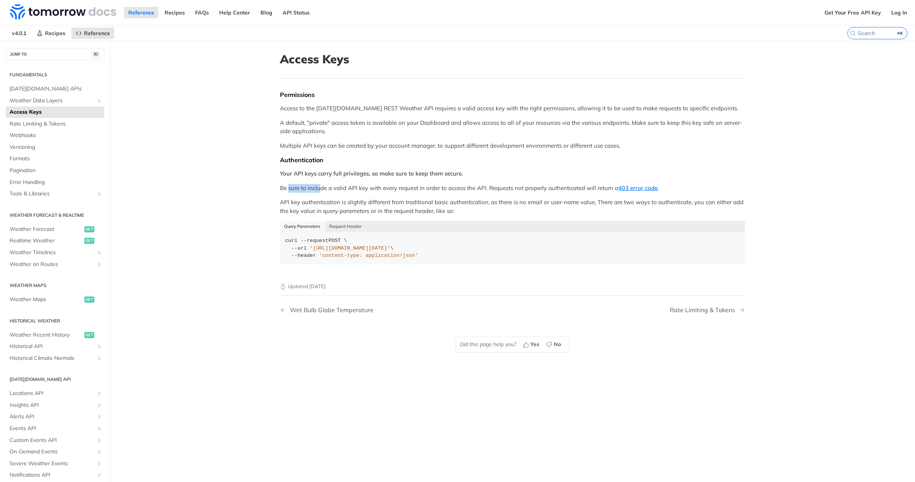
drag, startPoint x: 289, startPoint y: 191, endPoint x: 322, endPoint y: 189, distance: 32.5
click at [322, 189] on p "Be sure to include a valid API key with every request in order to access the AP…" at bounding box center [512, 188] width 465 height 9
click at [322, 190] on p "Be sure to include a valid API key with every request in order to access the AP…" at bounding box center [512, 188] width 465 height 9
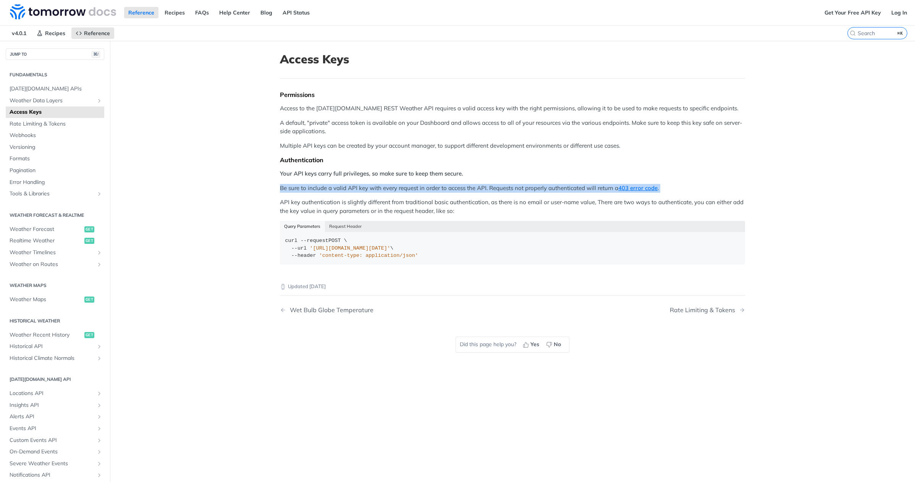
click at [322, 190] on p "Be sure to include a valid API key with every request in order to access the AP…" at bounding box center [512, 188] width 465 height 9
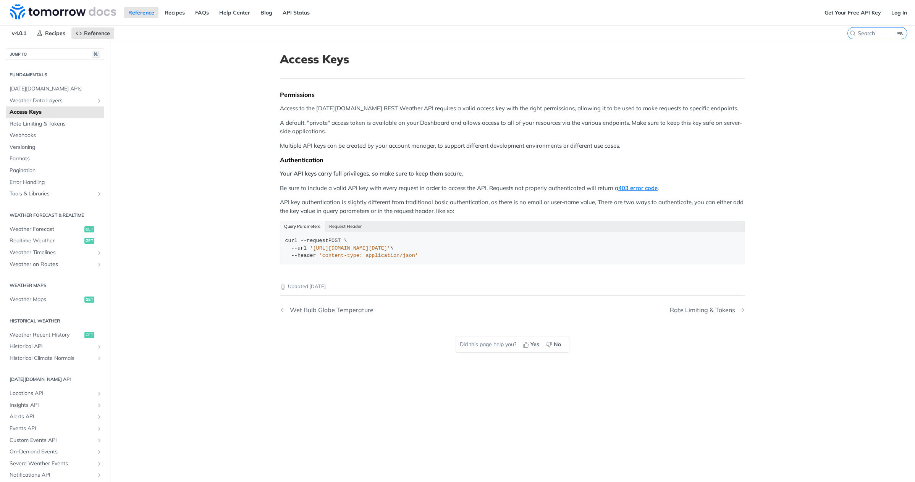
click at [363, 190] on p "Be sure to include a valid API key with every request in order to access the AP…" at bounding box center [512, 188] width 465 height 9
drag, startPoint x: 313, startPoint y: 248, endPoint x: 470, endPoint y: 247, distance: 157.0
click at [390, 247] on span "'[URL][DOMAIN_NAME][DATE]'" at bounding box center [350, 249] width 81 height 6
click at [390, 251] on span "'[URL][DOMAIN_NAME][DATE]'" at bounding box center [350, 249] width 81 height 6
click at [323, 258] on span "'content-type: application/json'" at bounding box center [368, 256] width 99 height 6
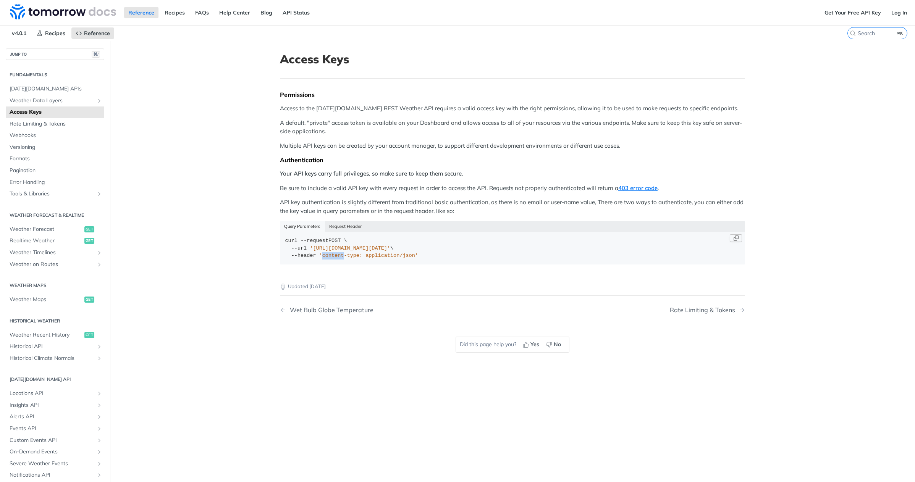
click at [323, 258] on span "'content-type: application/json'" at bounding box center [368, 256] width 99 height 6
drag, startPoint x: 323, startPoint y: 258, endPoint x: 322, endPoint y: 238, distance: 20.7
click at [323, 258] on span "'content-type: application/json'" at bounding box center [368, 256] width 99 height 6
click at [339, 228] on button "Request Header" at bounding box center [345, 226] width 41 height 11
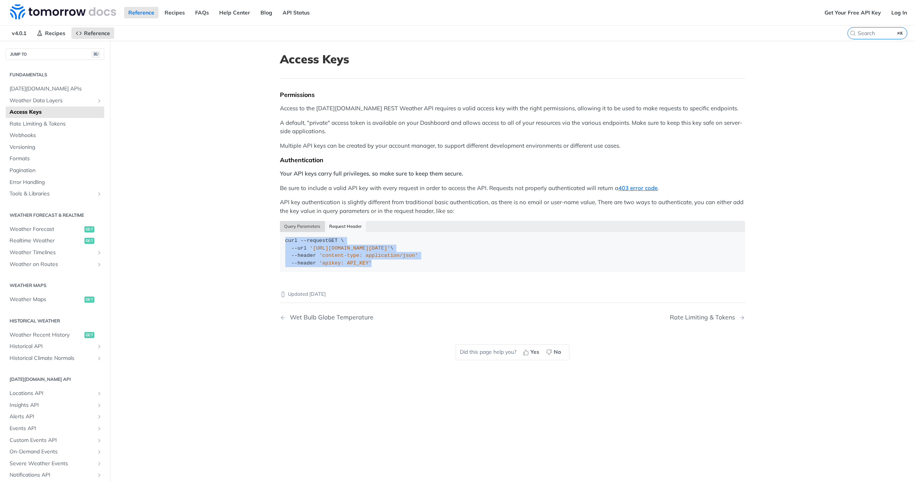
click at [308, 228] on button "Query Parameters" at bounding box center [302, 226] width 45 height 11
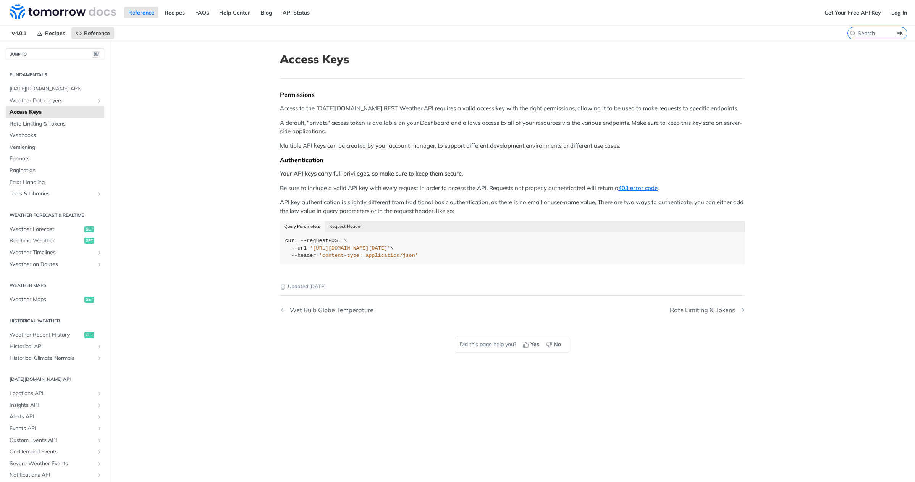
click at [351, 196] on div "Permissions Access to the [DATE][DOMAIN_NAME] REST Weather API requires a valid…" at bounding box center [512, 180] width 465 height 179
click at [356, 182] on div "Permissions Access to the [DATE][DOMAIN_NAME] REST Weather API requires a valid…" at bounding box center [512, 180] width 465 height 179
click at [357, 181] on div "Permissions Access to the [DATE][DOMAIN_NAME] REST Weather API requires a valid…" at bounding box center [512, 180] width 465 height 179
drag, startPoint x: 358, startPoint y: 181, endPoint x: 550, endPoint y: 180, distance: 191.7
click at [376, 180] on div "Permissions Access to the [DATE][DOMAIN_NAME] REST Weather API requires a valid…" at bounding box center [512, 180] width 465 height 179
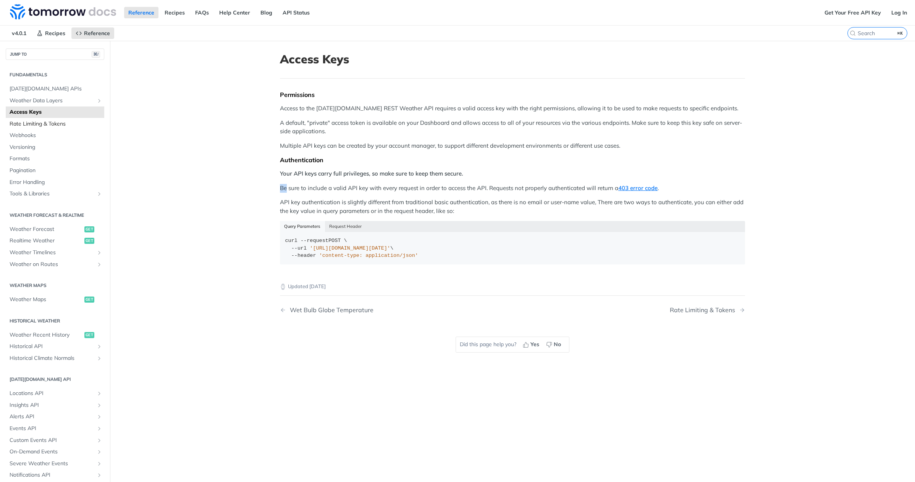
click at [43, 127] on span "Rate Limiting & Tokens" at bounding box center [56, 124] width 93 height 8
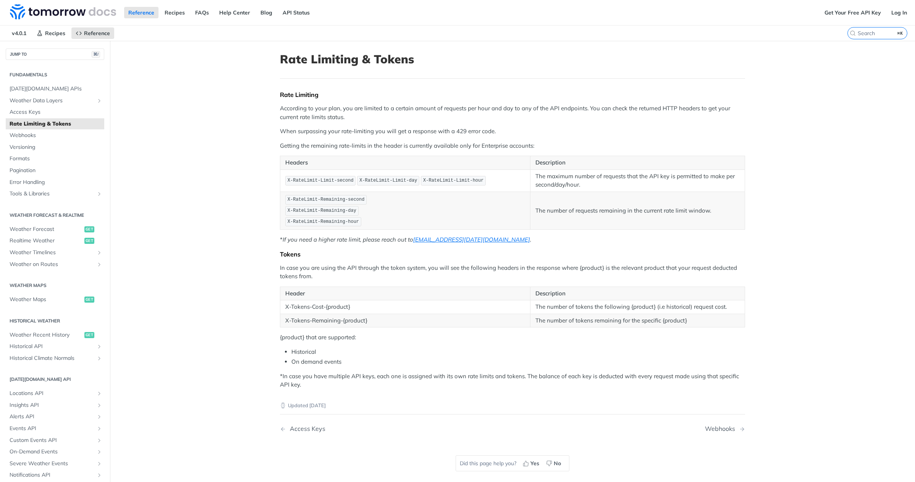
click at [279, 103] on article "Rate Limiting & Tokens Rate Limiting According to your plan, you are limited to…" at bounding box center [512, 282] width 489 height 482
click at [302, 127] on p "When surpassing your rate-limiting you will get a response with a 429 error cod…" at bounding box center [512, 131] width 465 height 9
click at [301, 117] on p "According to your plan, you are limited to a certain amount of requests per hou…" at bounding box center [512, 112] width 465 height 17
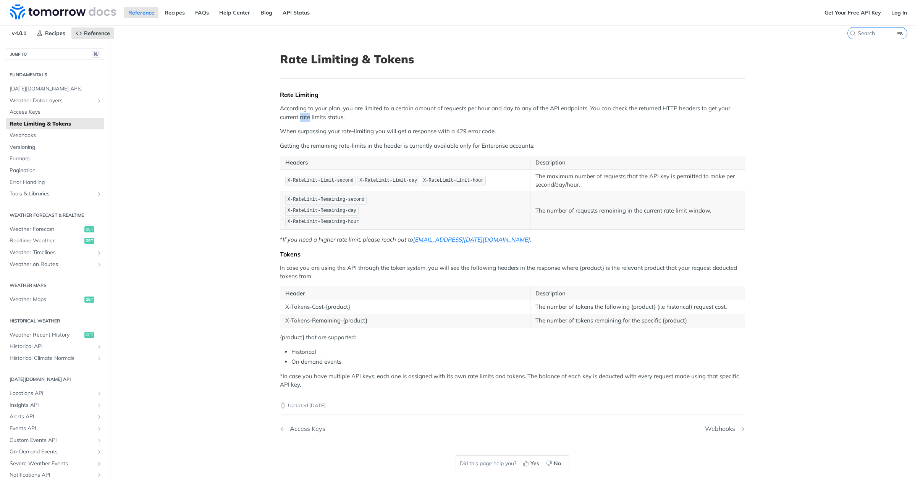
click at [301, 117] on p "According to your plan, you are limited to a certain amount of requests per hou…" at bounding box center [512, 112] width 465 height 17
click at [336, 119] on p "According to your plan, you are limited to a certain amount of requests per hou…" at bounding box center [512, 112] width 465 height 17
drag, startPoint x: 346, startPoint y: 110, endPoint x: 406, endPoint y: 107, distance: 60.4
click at [406, 107] on p "According to your plan, you are limited to a certain amount of requests per hou…" at bounding box center [512, 112] width 465 height 17
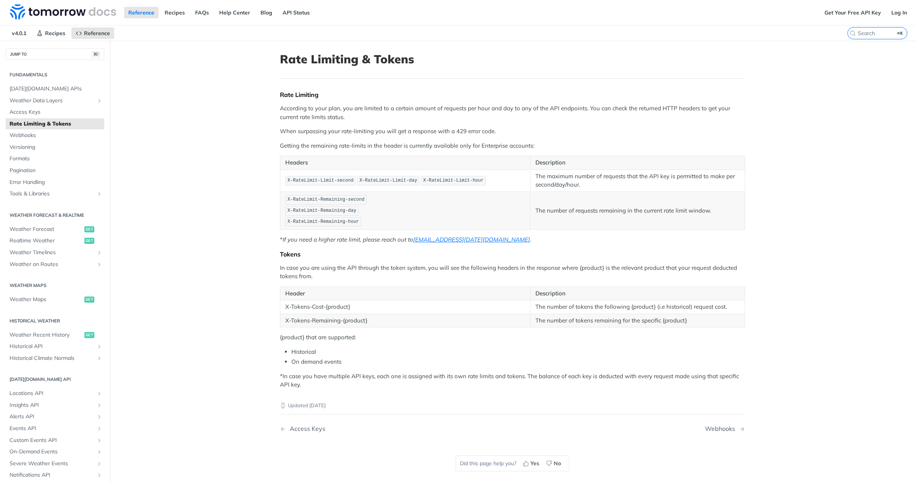
click at [415, 115] on p "According to your plan, you are limited to a certain amount of requests per hou…" at bounding box center [512, 112] width 465 height 17
click at [416, 111] on p "According to your plan, you are limited to a certain amount of requests per hou…" at bounding box center [512, 112] width 465 height 17
click at [448, 110] on p "According to your plan, you are limited to a certain amount of requests per hou…" at bounding box center [512, 112] width 465 height 17
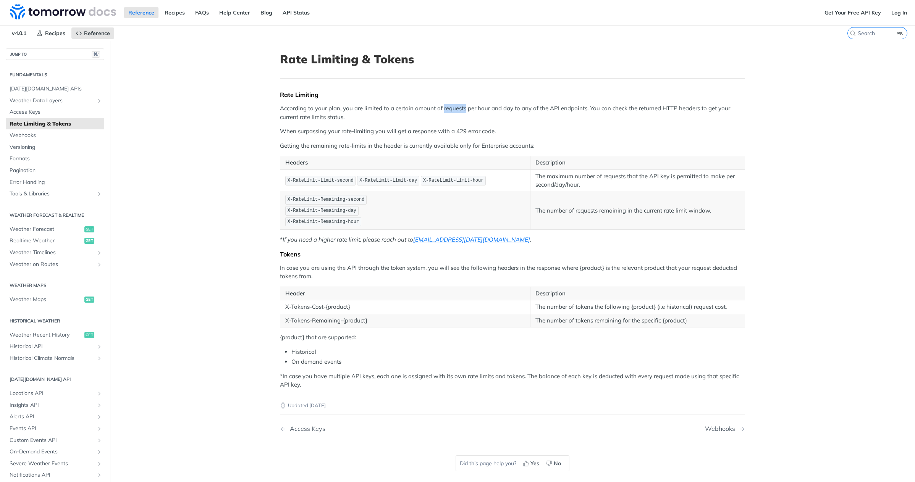
click at [448, 110] on p "According to your plan, you are limited to a certain amount of requests per hou…" at bounding box center [512, 112] width 465 height 17
click at [489, 108] on p "According to your plan, you are limited to a certain amount of requests per hou…" at bounding box center [512, 112] width 465 height 17
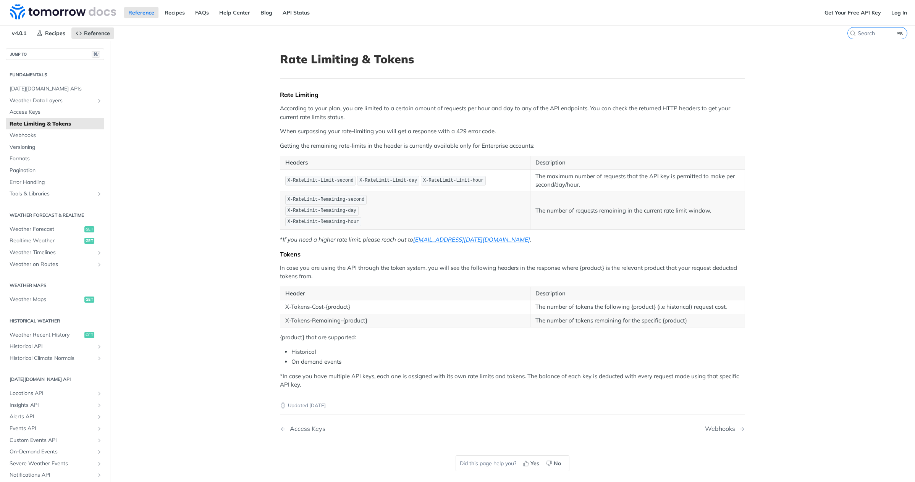
click at [412, 135] on p "When surpassing your rate-limiting you will get a response with a 429 error cod…" at bounding box center [512, 131] width 465 height 9
click at [412, 134] on p "When surpassing your rate-limiting you will get a response with a 429 error cod…" at bounding box center [512, 131] width 465 height 9
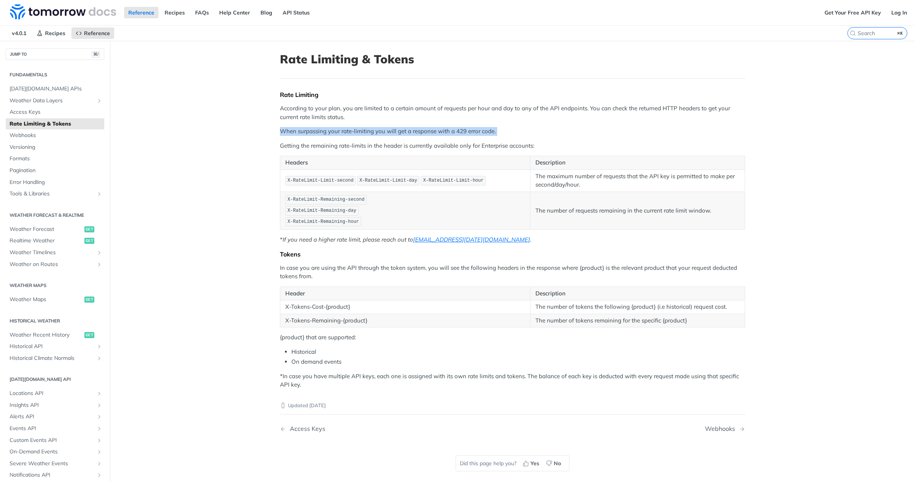
click at [412, 134] on p "When surpassing your rate-limiting you will get a response with a 429 error cod…" at bounding box center [512, 131] width 465 height 9
drag, startPoint x: 412, startPoint y: 133, endPoint x: 416, endPoint y: 134, distance: 3.9
click at [413, 133] on p "When surpassing your rate-limiting you will get a response with a 429 error cod…" at bounding box center [512, 131] width 465 height 9
click at [442, 137] on div "Rate Limiting According to your plan, you are limited to a certain amount of re…" at bounding box center [512, 240] width 465 height 298
click at [449, 146] on p "Getting the remaining rate-limits in the header is currently available only for…" at bounding box center [512, 146] width 465 height 9
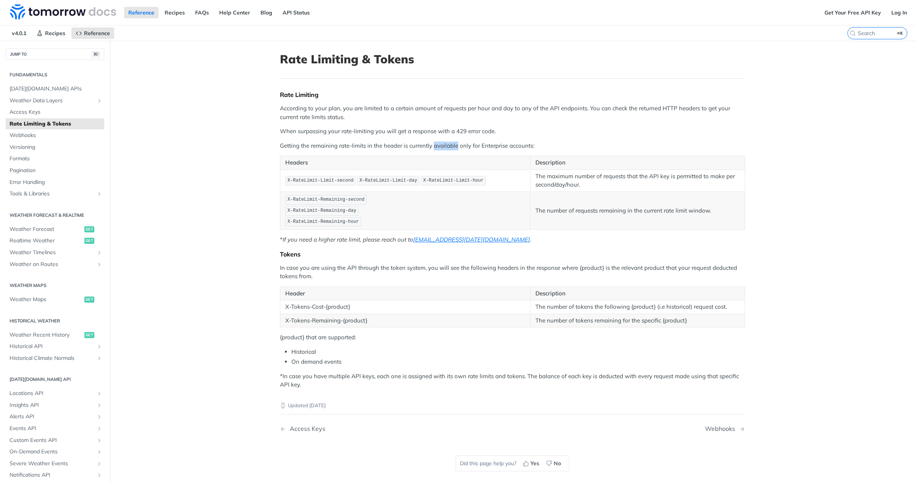
click at [449, 146] on p "Getting the remaining rate-limits in the header is currently available only for…" at bounding box center [512, 146] width 465 height 9
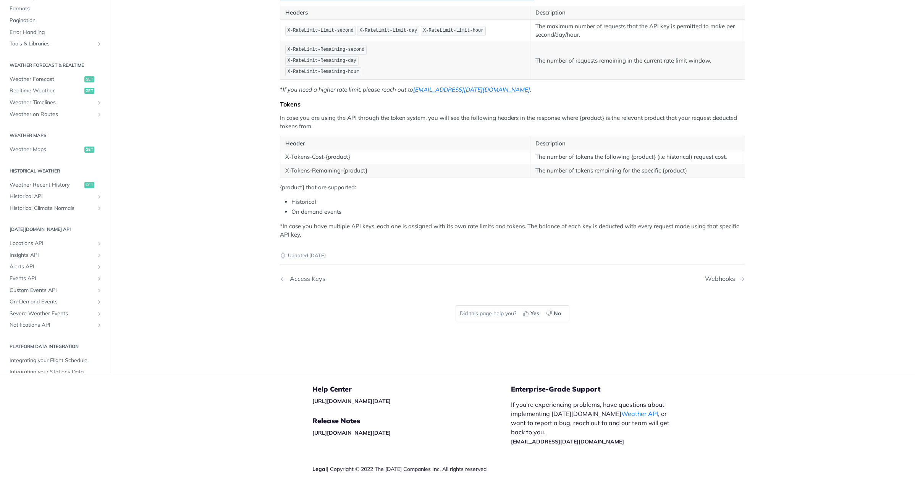
scroll to position [143, 0]
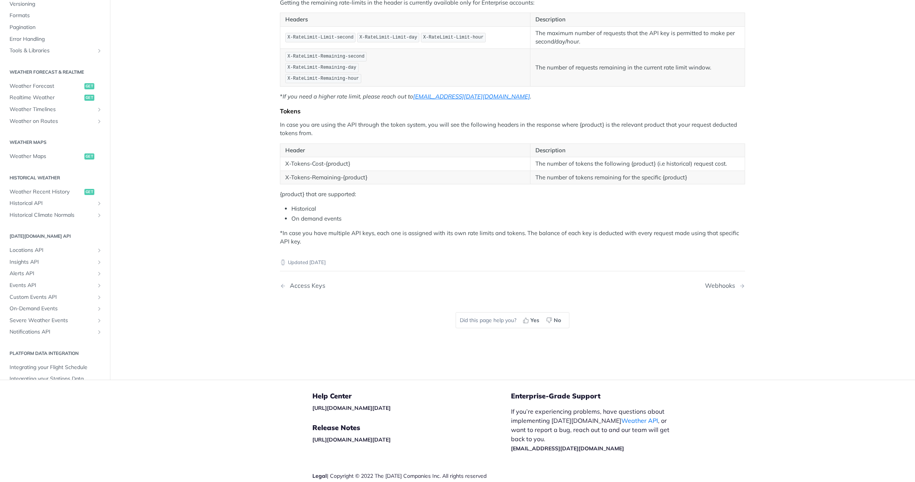
click at [380, 166] on td "X-Tokens-Cost-{product}" at bounding box center [405, 164] width 250 height 14
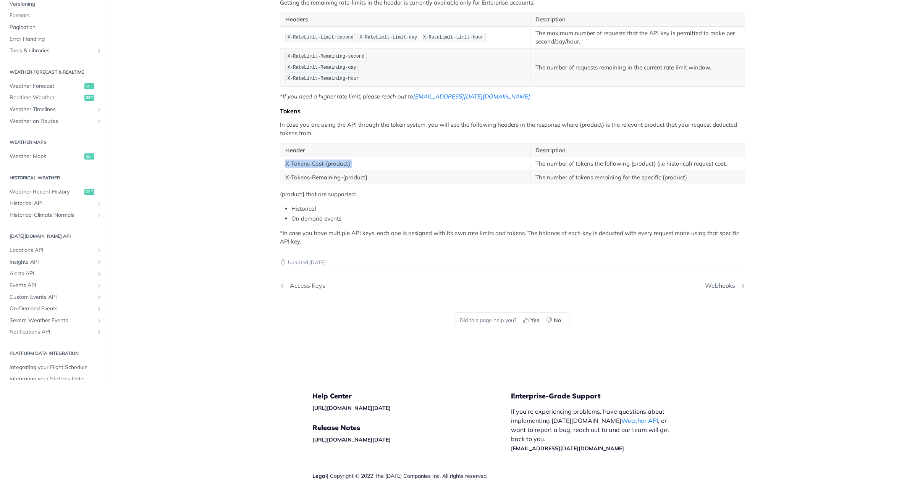
click at [380, 166] on td "X-Tokens-Cost-{product}" at bounding box center [405, 164] width 250 height 14
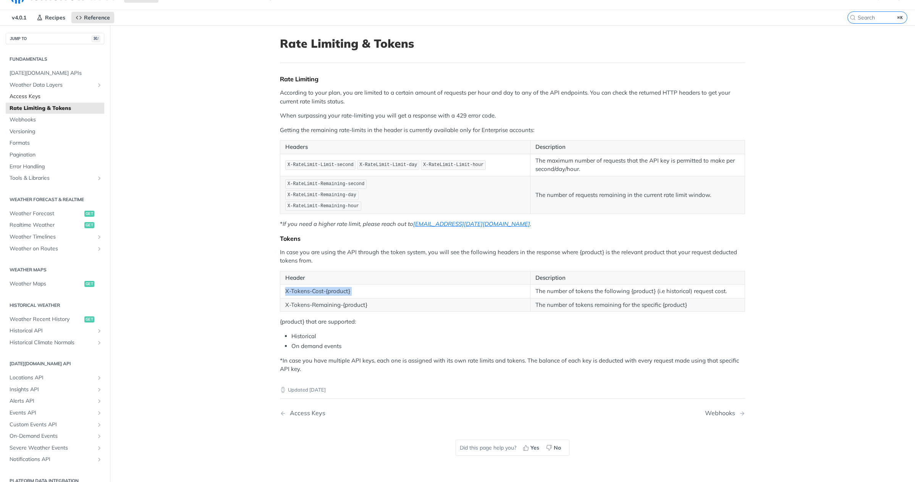
scroll to position [12, 0]
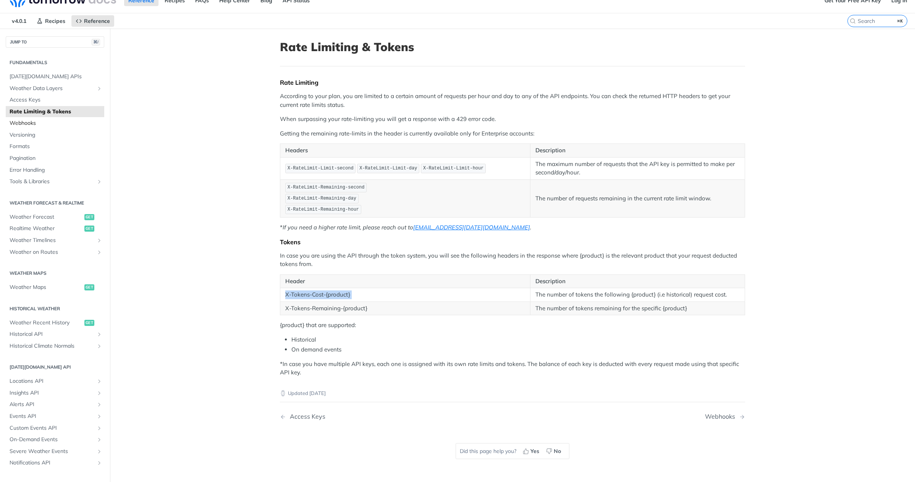
click at [34, 120] on span "Webhooks" at bounding box center [56, 124] width 93 height 8
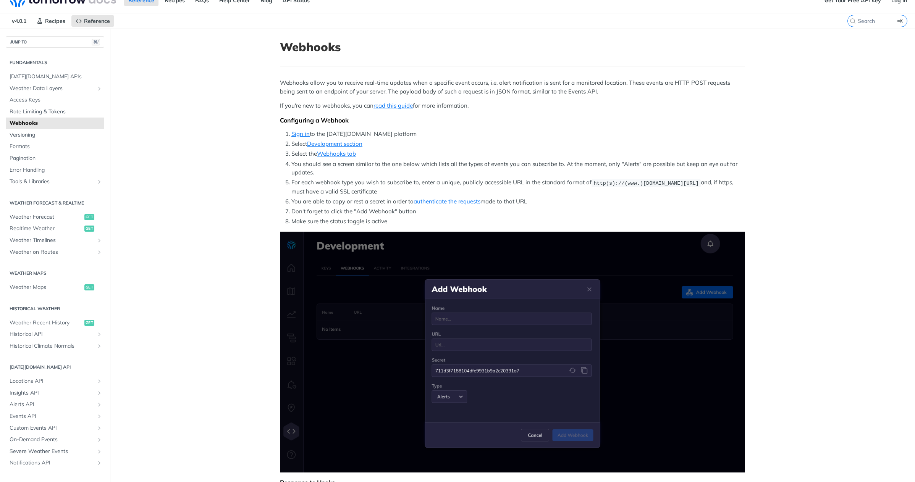
click at [296, 86] on p "Webhooks allow you to receive real-time updates when a specific event occurs, i…" at bounding box center [512, 87] width 465 height 17
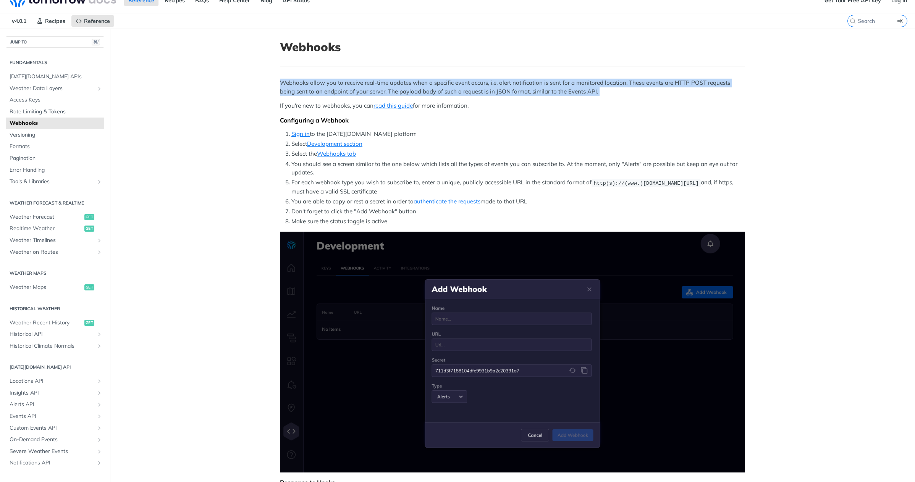
click at [296, 86] on p "Webhooks allow you to receive real-time updates when a specific event occurs, i…" at bounding box center [512, 87] width 465 height 17
click at [314, 88] on p "Webhooks allow you to receive real-time updates when a specific event occurs, i…" at bounding box center [512, 87] width 465 height 17
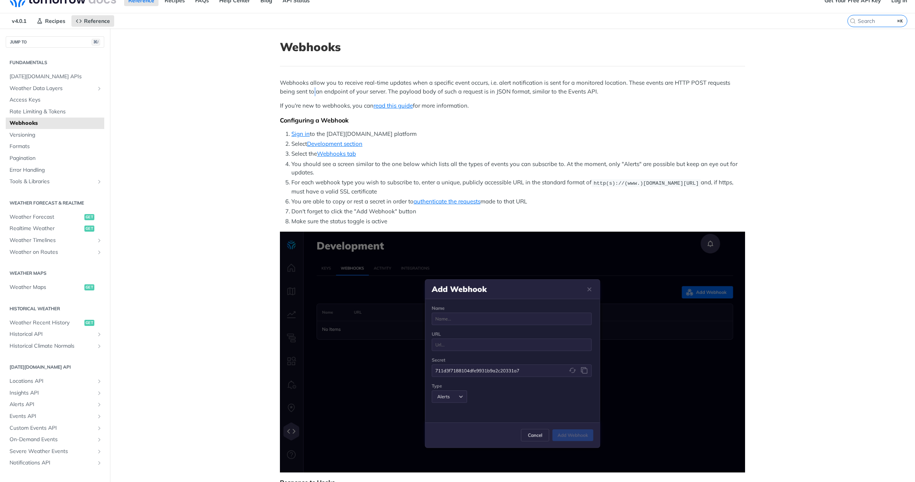
click at [314, 88] on p "Webhooks allow you to receive real-time updates when a specific event occurs, i…" at bounding box center [512, 87] width 465 height 17
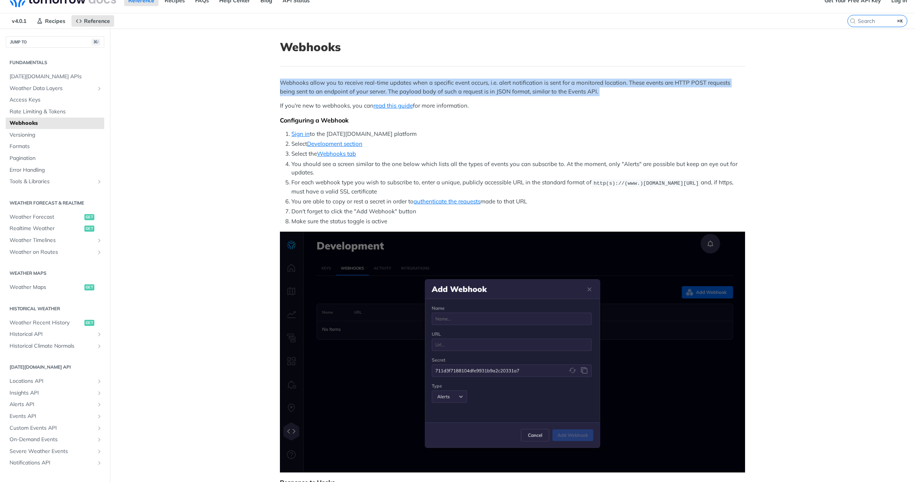
click at [314, 88] on p "Webhooks allow you to receive real-time updates when a specific event occurs, i…" at bounding box center [512, 87] width 465 height 17
click at [329, 87] on p "Webhooks allow you to receive real-time updates when a specific event occurs, i…" at bounding box center [512, 87] width 465 height 17
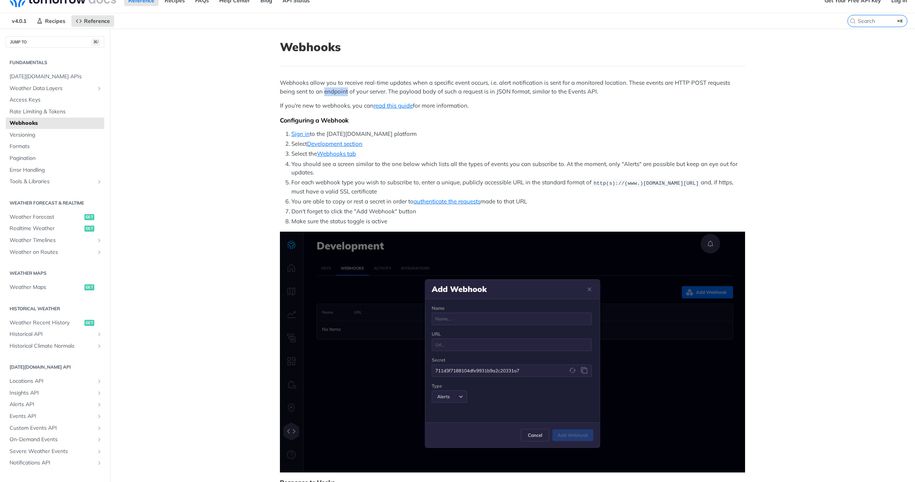
click at [329, 87] on p "Webhooks allow you to receive real-time updates when a specific event occurs, i…" at bounding box center [512, 87] width 465 height 17
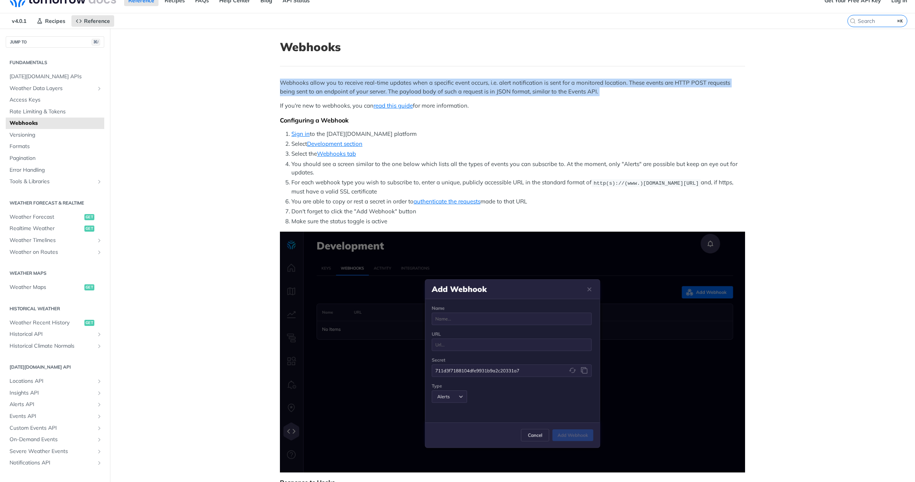
click at [329, 87] on p "Webhooks allow you to receive real-time updates when a specific event occurs, i…" at bounding box center [512, 87] width 465 height 17
click at [367, 87] on p "Webhooks allow you to receive real-time updates when a specific event occurs, i…" at bounding box center [512, 87] width 465 height 17
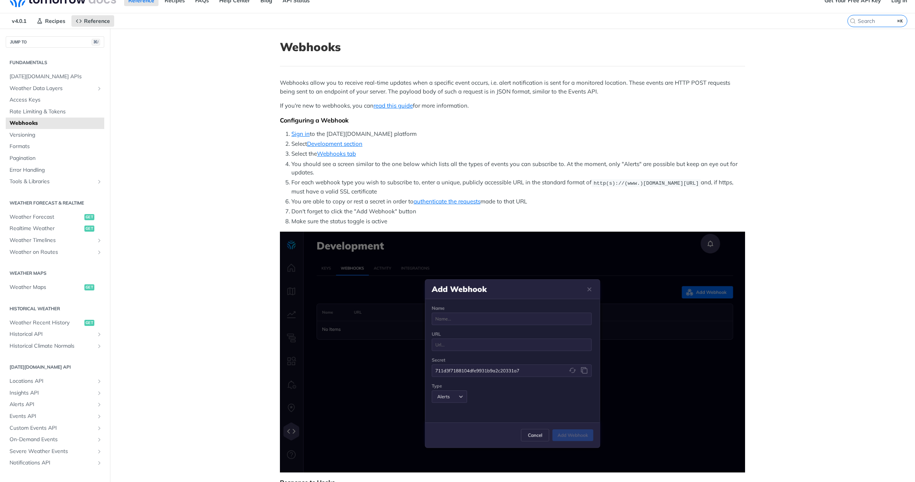
click at [382, 85] on p "Webhooks allow you to receive real-time updates when a specific event occurs, i…" at bounding box center [512, 87] width 465 height 17
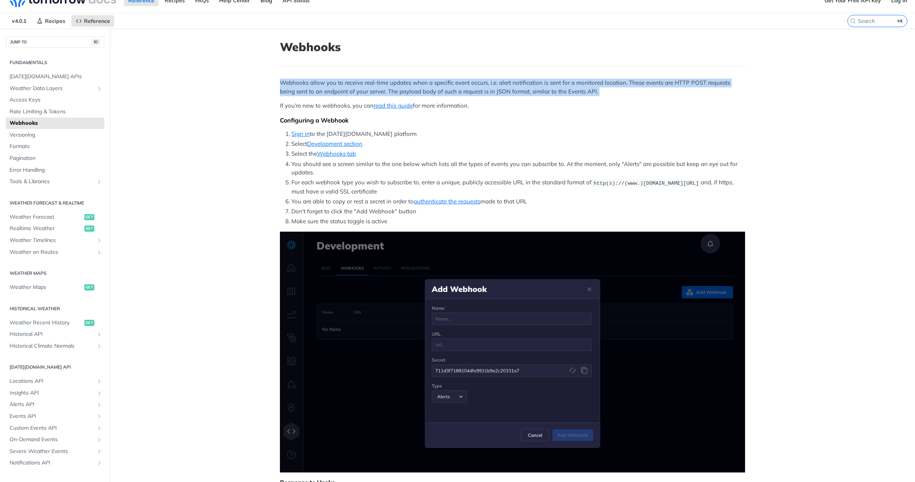
click at [382, 85] on p "Webhooks allow you to receive real-time updates when a specific event occurs, i…" at bounding box center [512, 87] width 465 height 17
click at [461, 86] on p "Webhooks allow you to receive real-time updates when a specific event occurs, i…" at bounding box center [512, 87] width 465 height 17
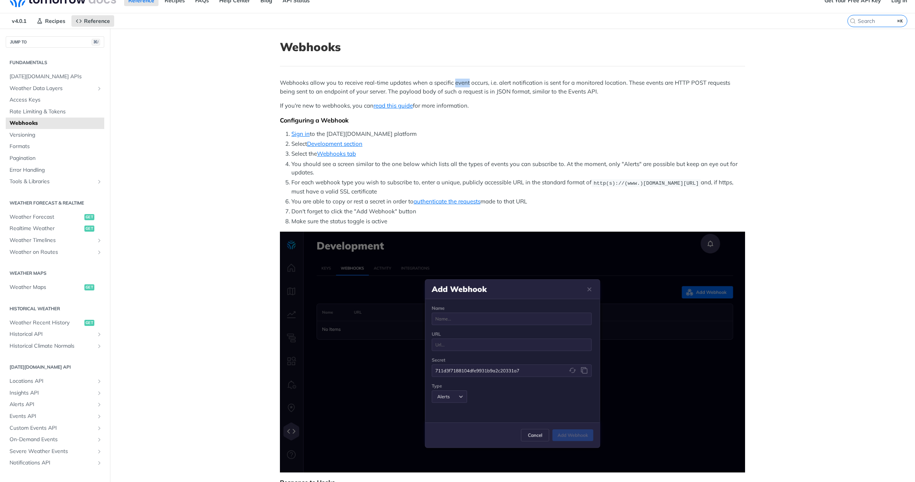
click at [461, 86] on p "Webhooks allow you to receive real-time updates when a specific event occurs, i…" at bounding box center [512, 87] width 465 height 17
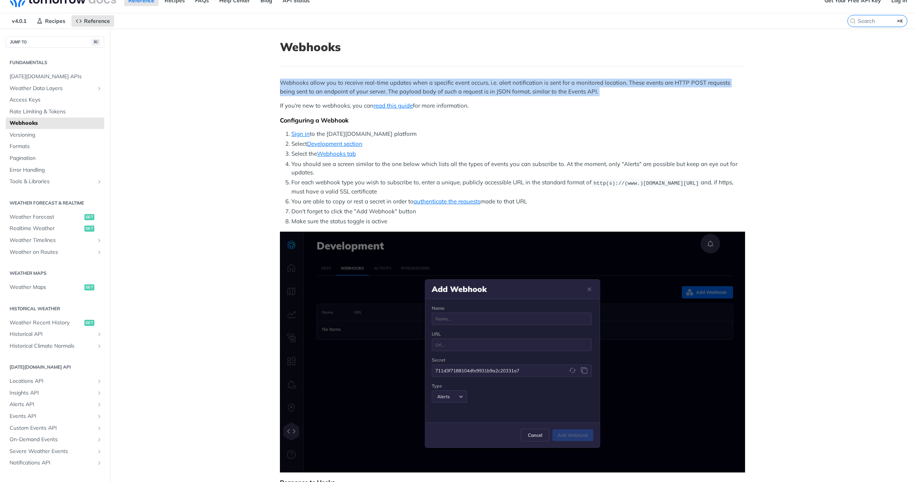
drag, startPoint x: 461, startPoint y: 86, endPoint x: 469, endPoint y: 85, distance: 7.3
click at [461, 86] on p "Webhooks allow you to receive real-time updates when a specific event occurs, i…" at bounding box center [512, 87] width 465 height 17
click at [489, 84] on p "Webhooks allow you to receive real-time updates when a specific event occurs, i…" at bounding box center [512, 87] width 465 height 17
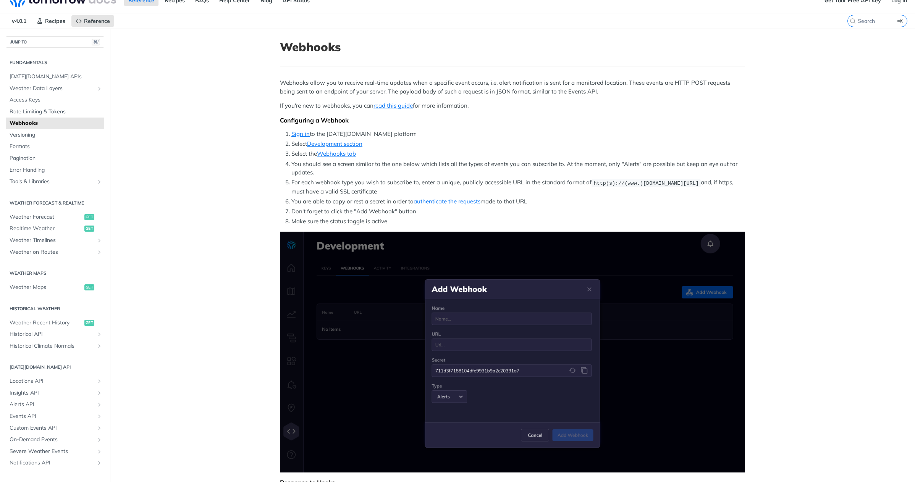
click at [514, 86] on p "Webhooks allow you to receive real-time updates when a specific event occurs, i…" at bounding box center [512, 87] width 465 height 17
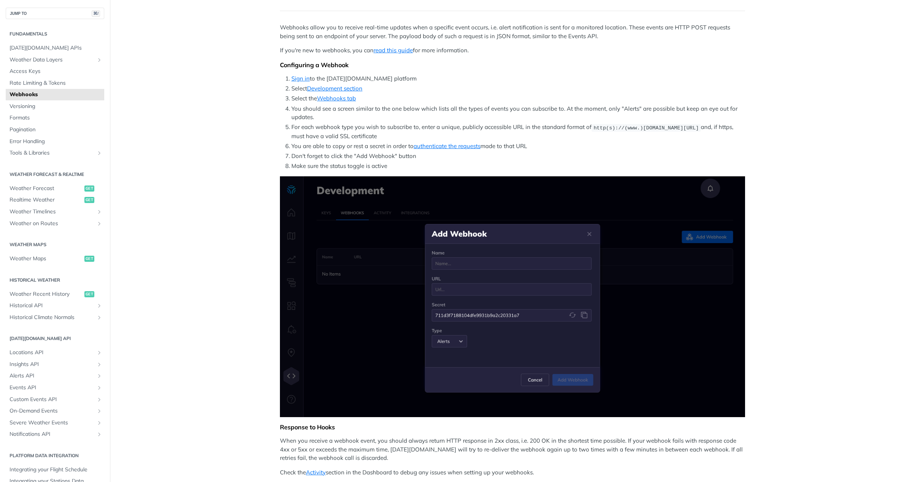
scroll to position [62, 0]
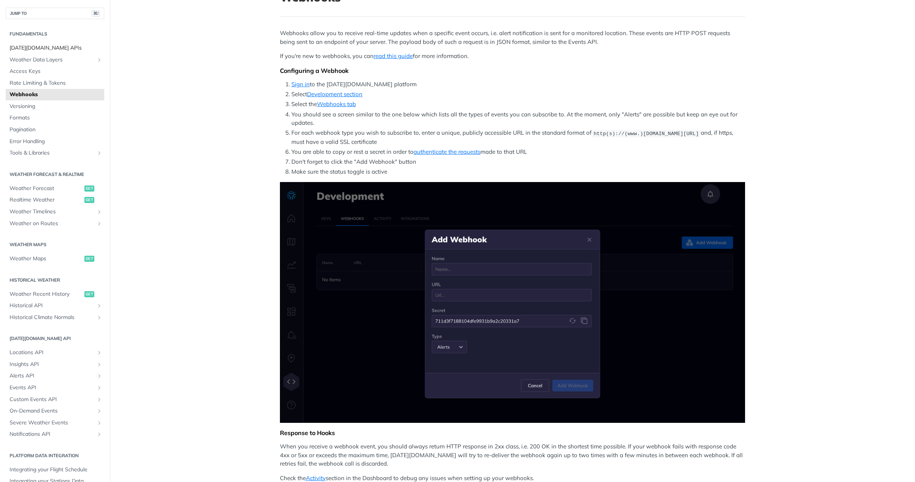
drag, startPoint x: 153, startPoint y: 45, endPoint x: 60, endPoint y: 43, distance: 92.4
click at [151, 45] on main "JUMP TO ⌘/ Fundamentals [DATE][DOMAIN_NAME] APIs Weather Data Layers Core Proba…" at bounding box center [457, 397] width 915 height 836
click at [40, 44] on span "[DATE][DOMAIN_NAME] APIs" at bounding box center [56, 48] width 93 height 8
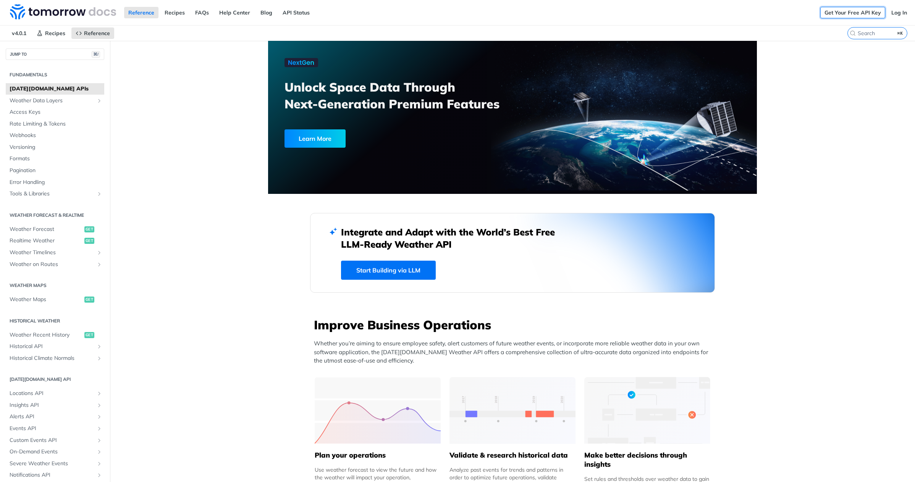
click at [852, 10] on link "Get Your Free API Key" at bounding box center [852, 12] width 65 height 11
